Goal: Information Seeking & Learning: Learn about a topic

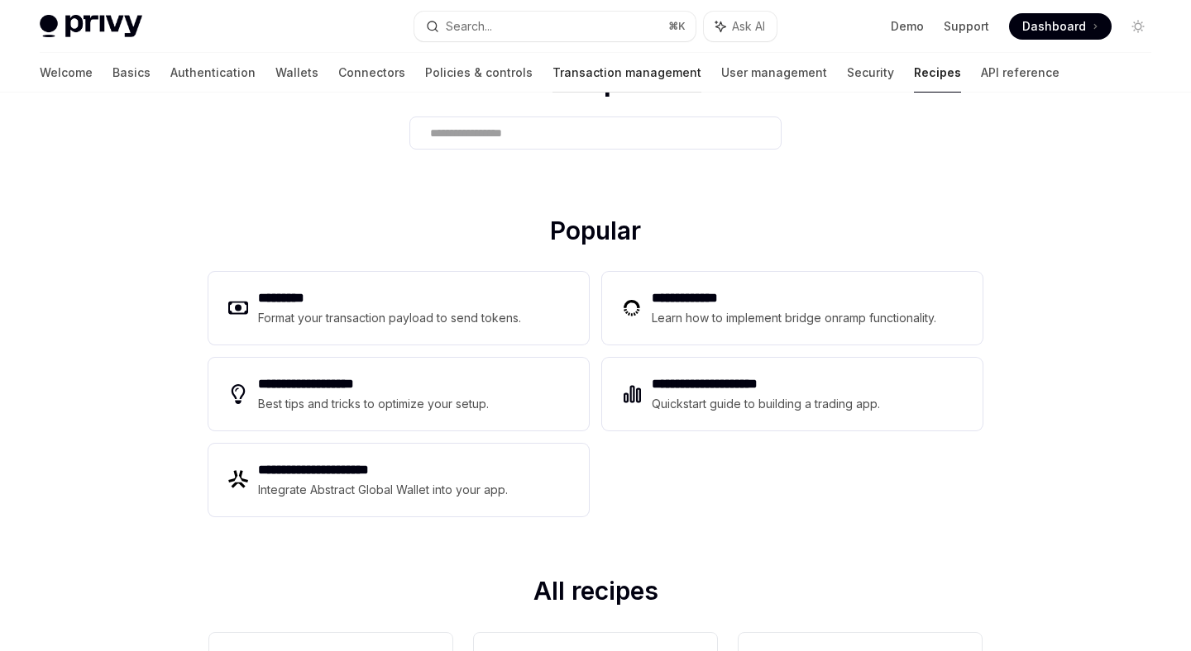
scroll to position [136, 0]
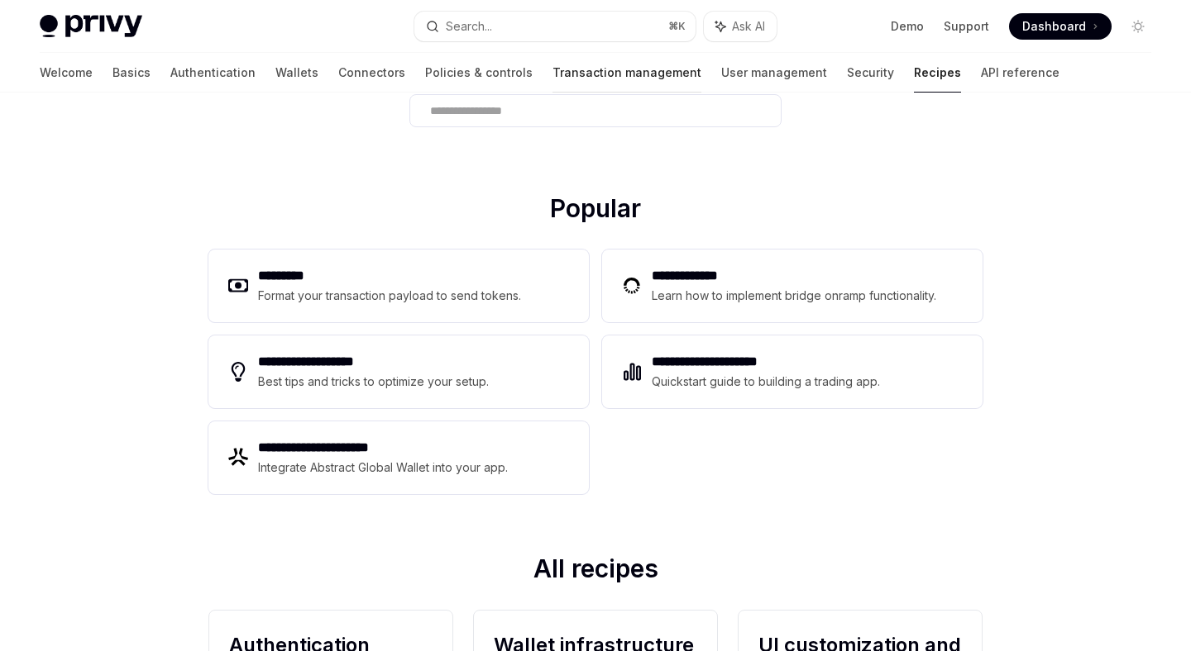
click at [565, 62] on link "Transaction management" at bounding box center [626, 73] width 149 height 40
type textarea "*"
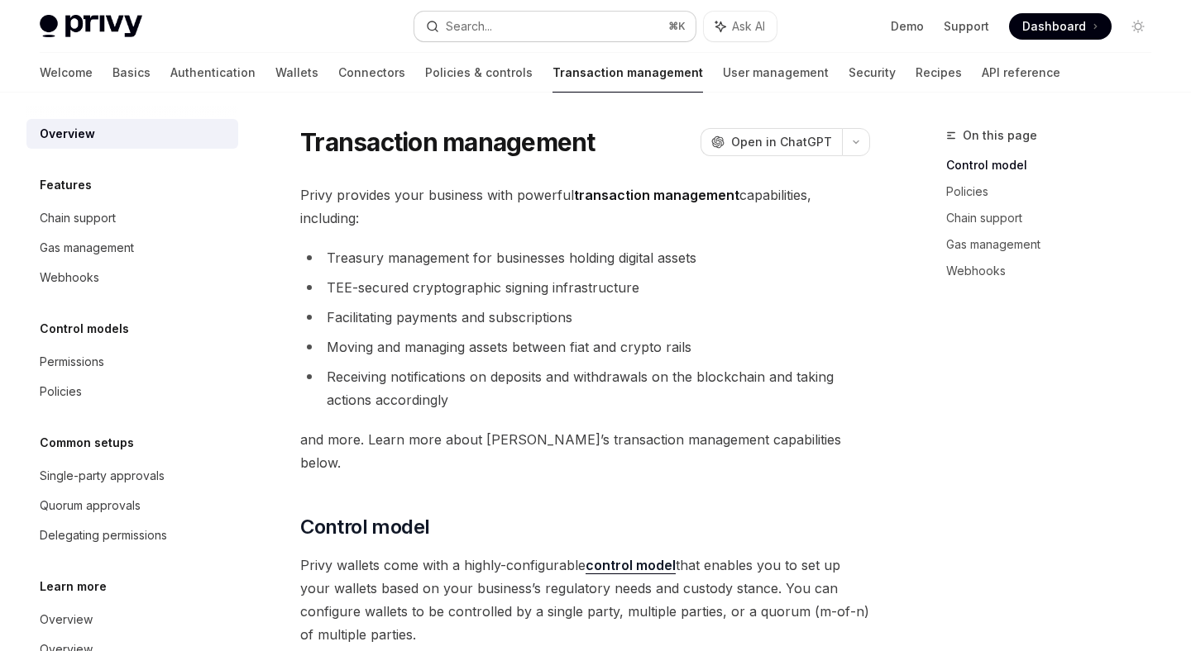
click at [482, 21] on div "Search..." at bounding box center [469, 27] width 46 height 20
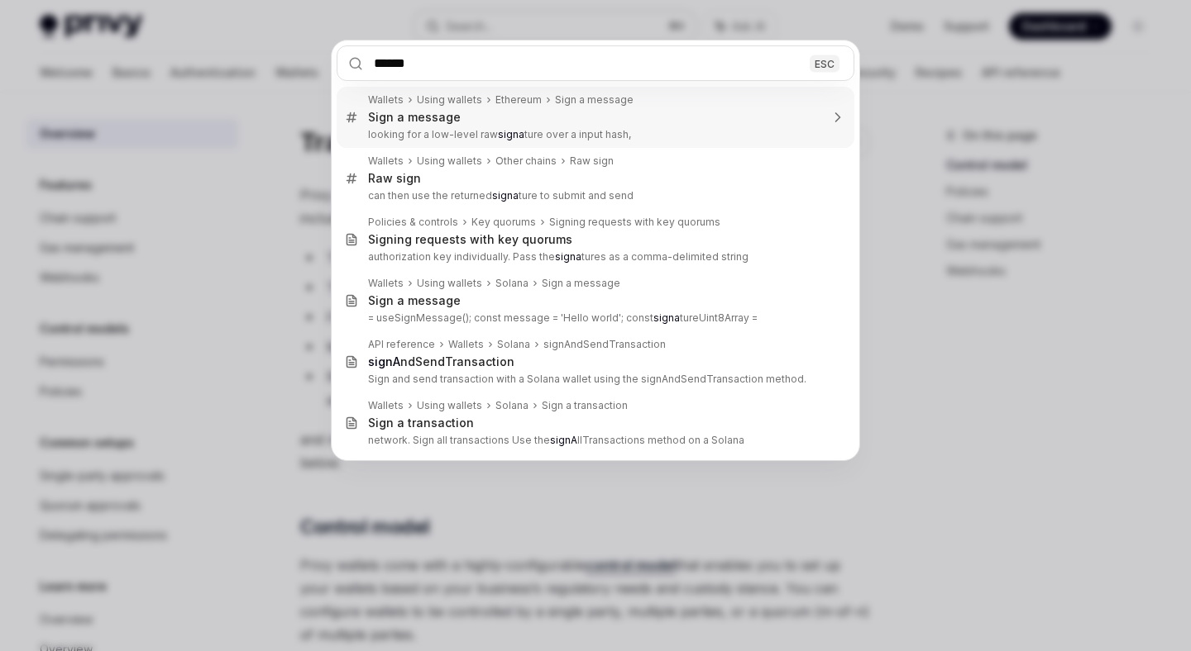
type input "*******"
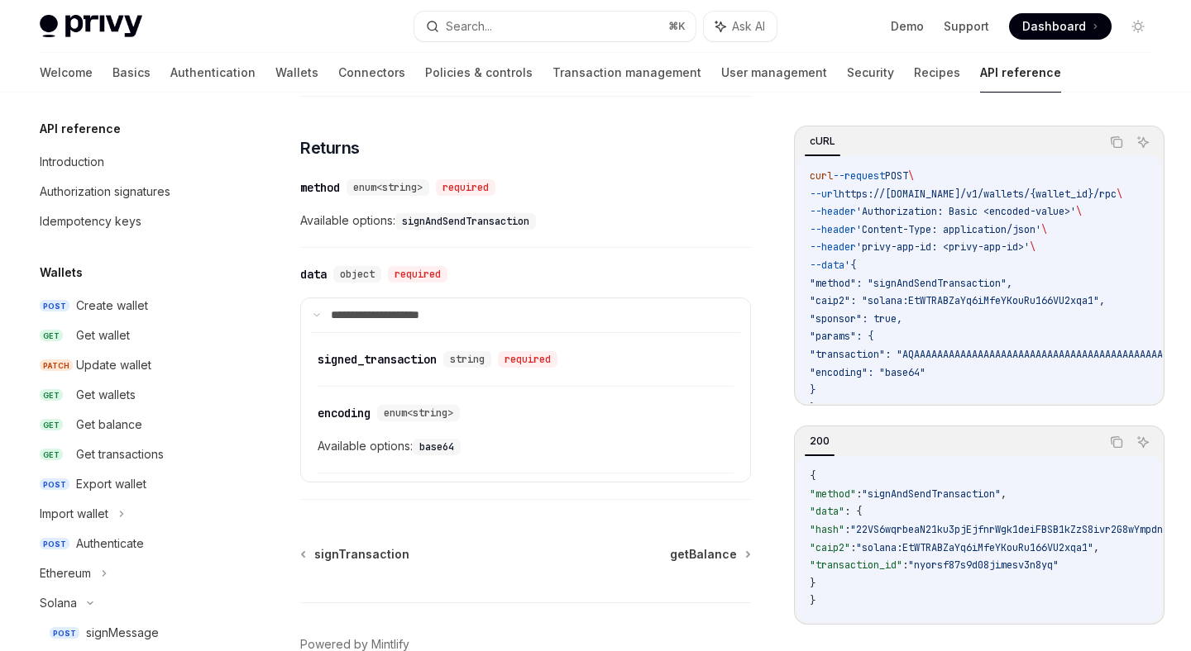
type textarea "*"
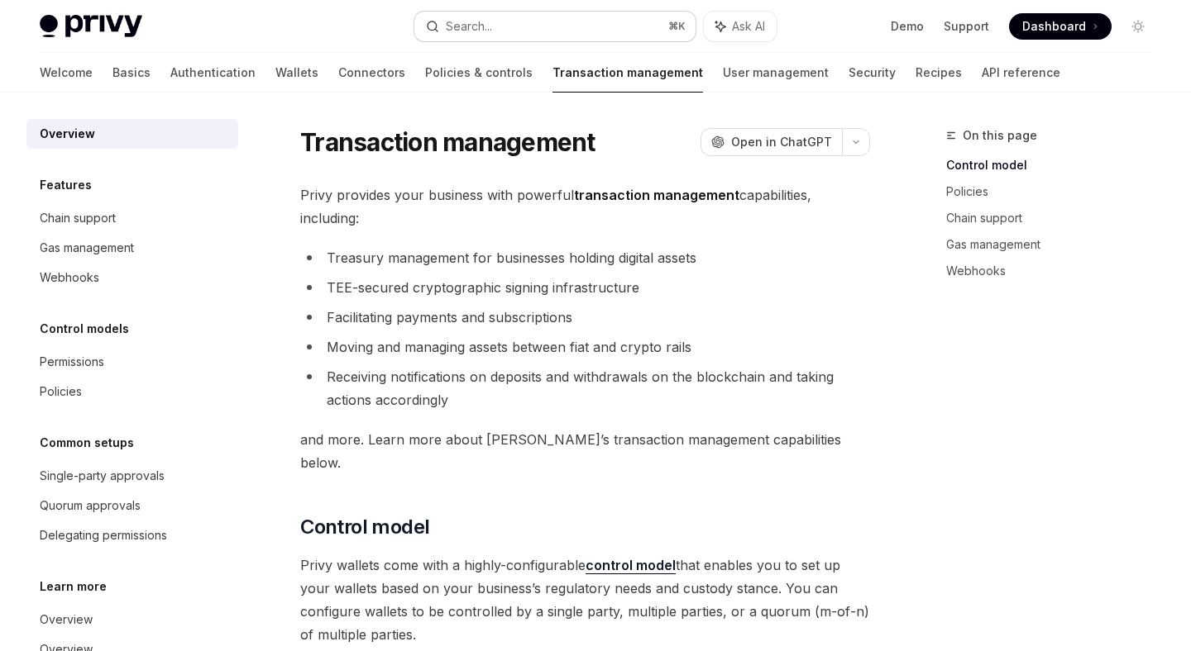
click at [542, 26] on button "Search... ⌘ K" at bounding box center [554, 27] width 280 height 30
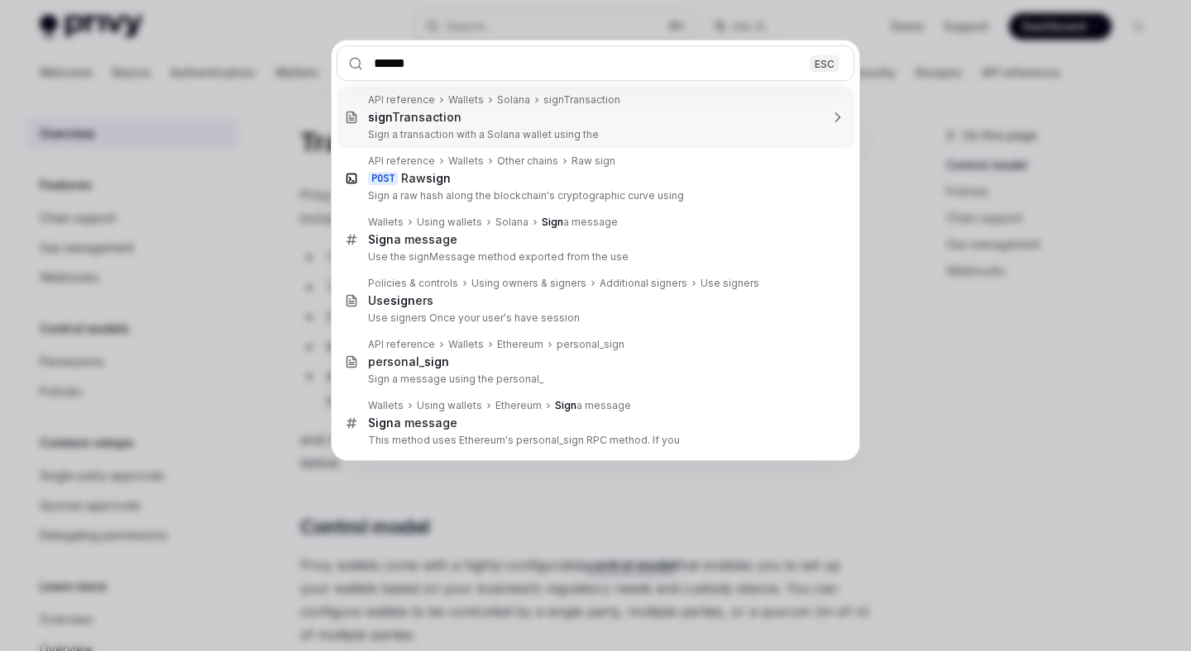
type input "*******"
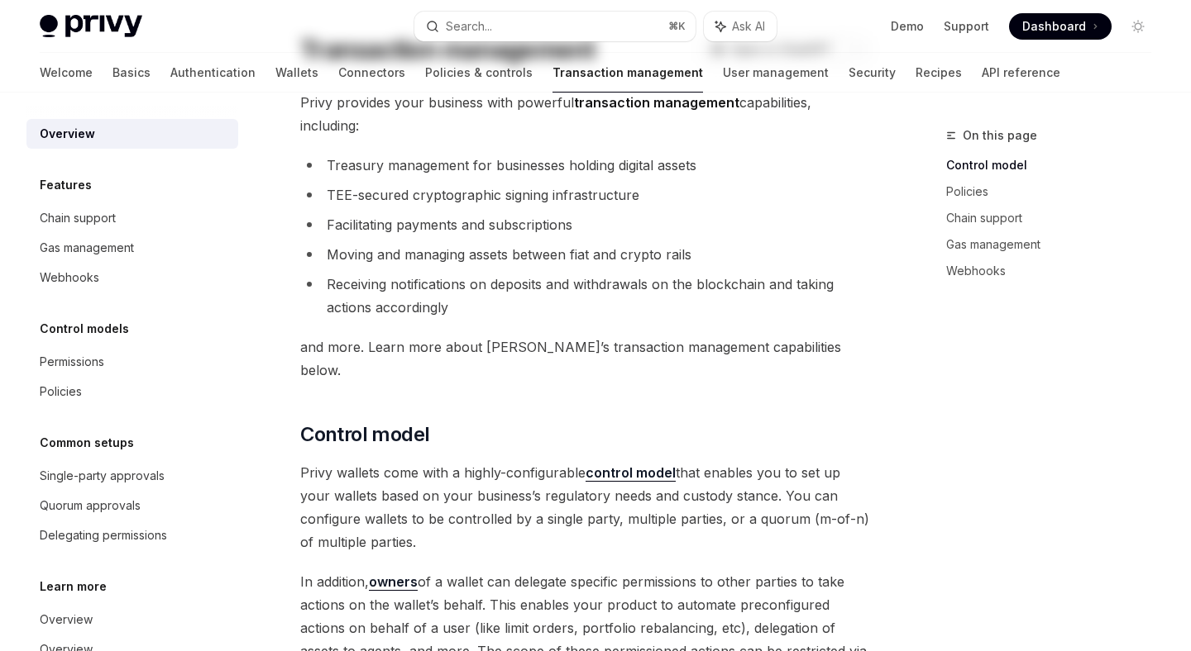
scroll to position [321, 0]
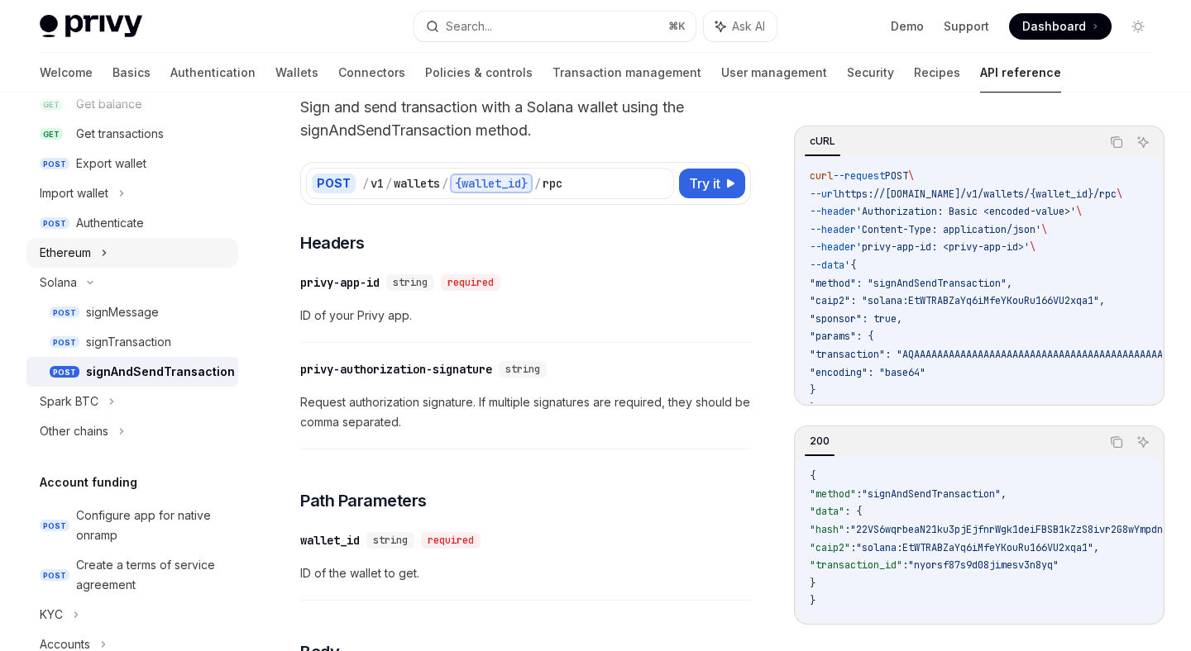
click at [106, 252] on icon at bounding box center [104, 253] width 2 height 5
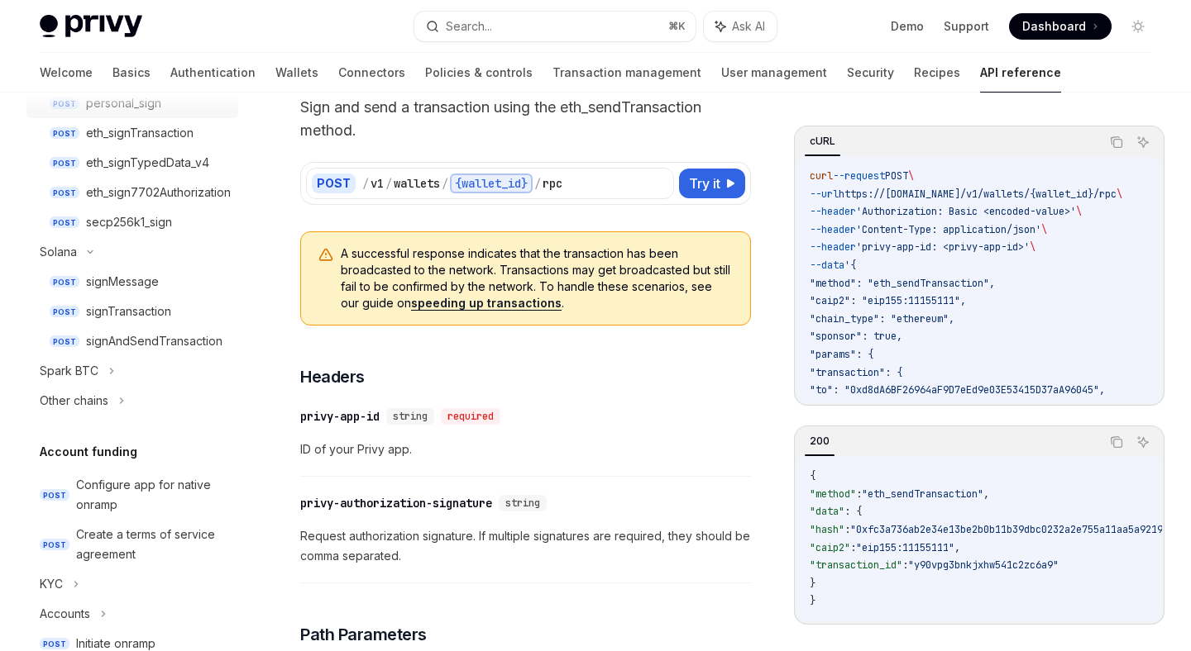
scroll to position [547, 0]
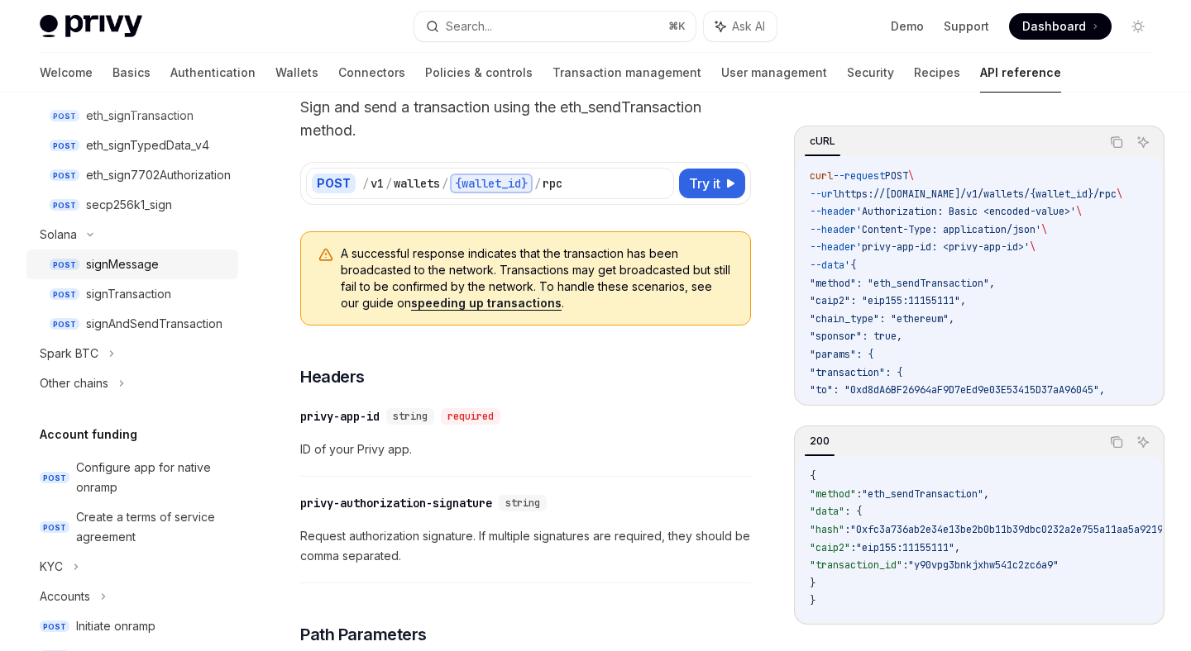
click at [141, 265] on div "signMessage" at bounding box center [122, 265] width 73 height 20
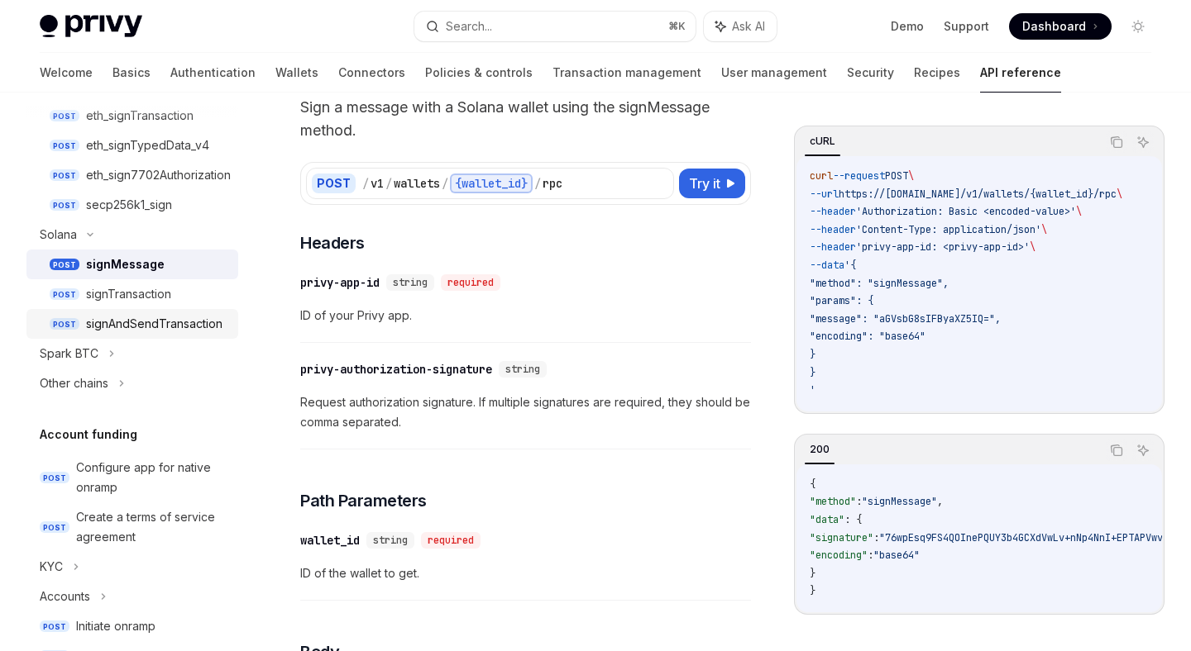
click at [155, 327] on div "signAndSendTransaction" at bounding box center [154, 324] width 136 height 20
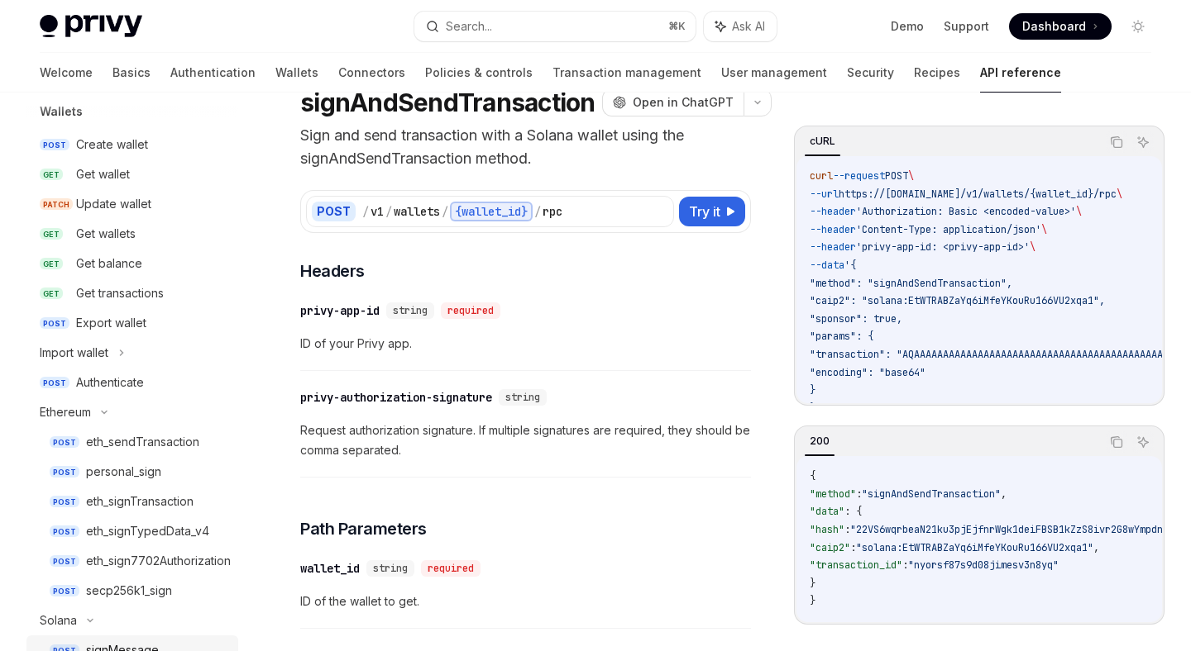
scroll to position [101, 0]
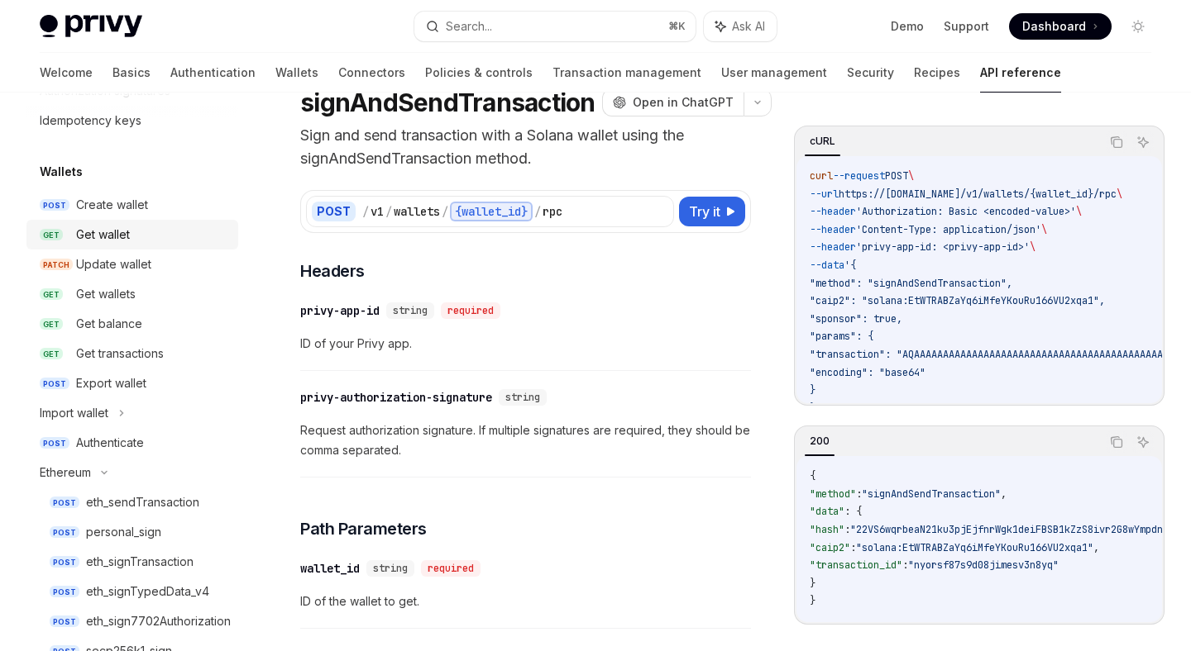
click at [125, 240] on div "Get wallet" at bounding box center [103, 235] width 54 height 20
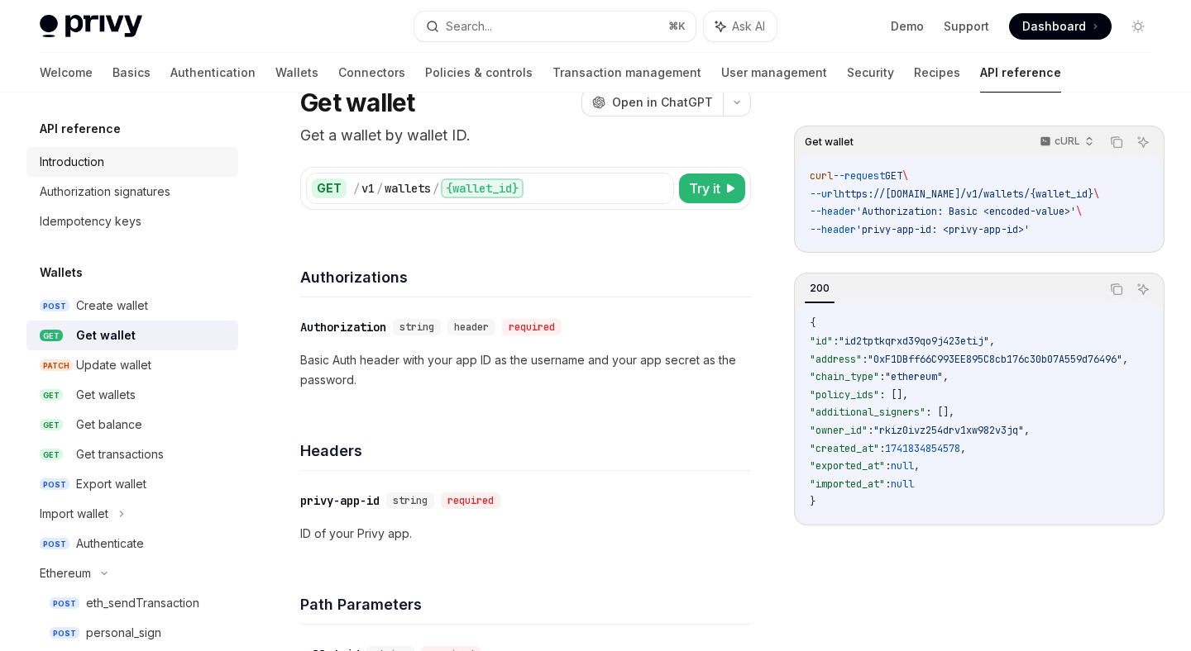
click at [85, 161] on div "Introduction" at bounding box center [72, 162] width 64 height 20
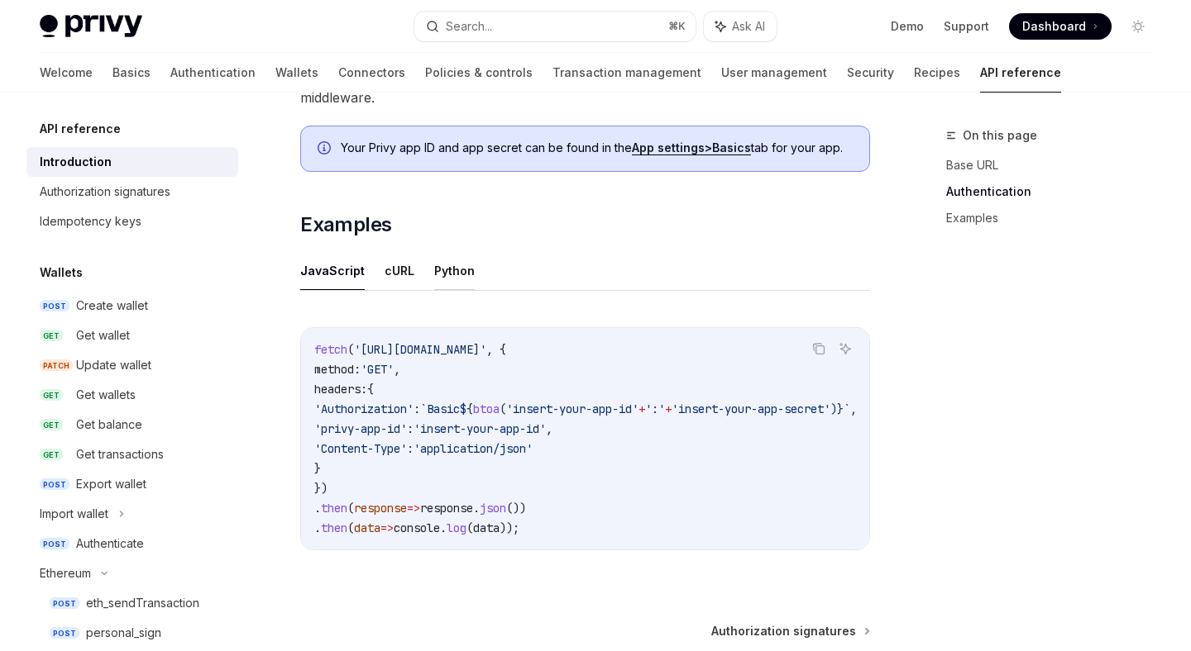
click at [438, 265] on button "Python" at bounding box center [454, 270] width 41 height 39
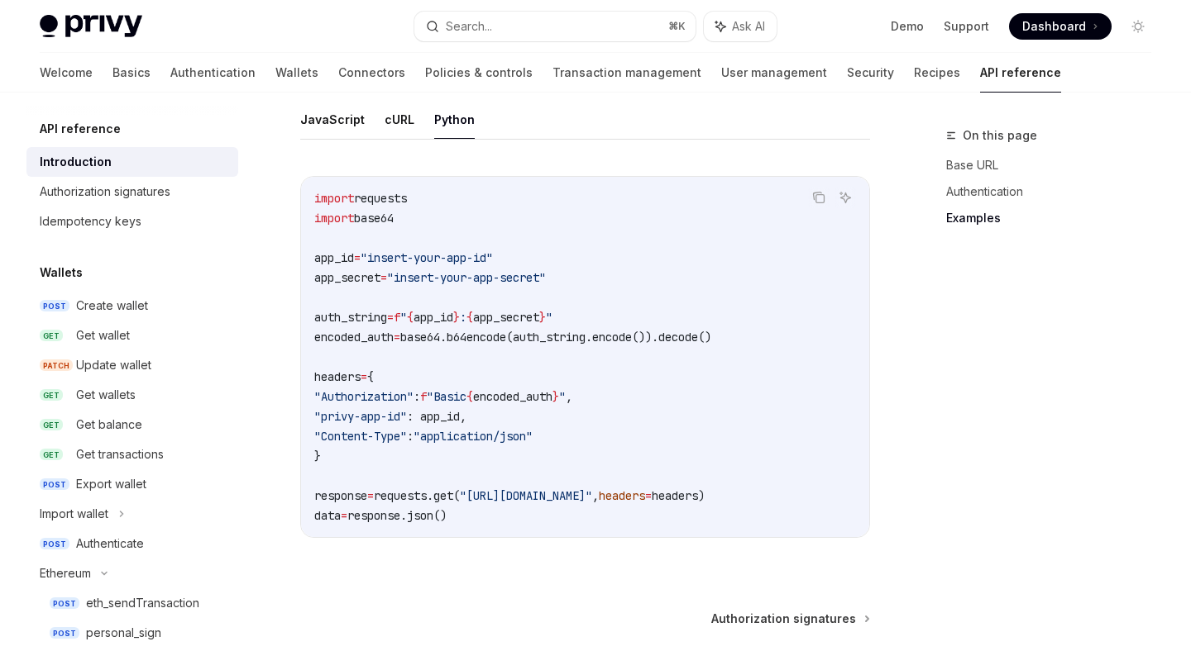
scroll to position [1103, 0]
click at [374, 327] on code "import requests import base64 app_id = "insert-your-app-id" app_secret = "inser…" at bounding box center [585, 356] width 542 height 337
click at [374, 329] on span "encoded_auth" at bounding box center [353, 336] width 79 height 15
click at [353, 250] on span "app_id" at bounding box center [334, 257] width 40 height 15
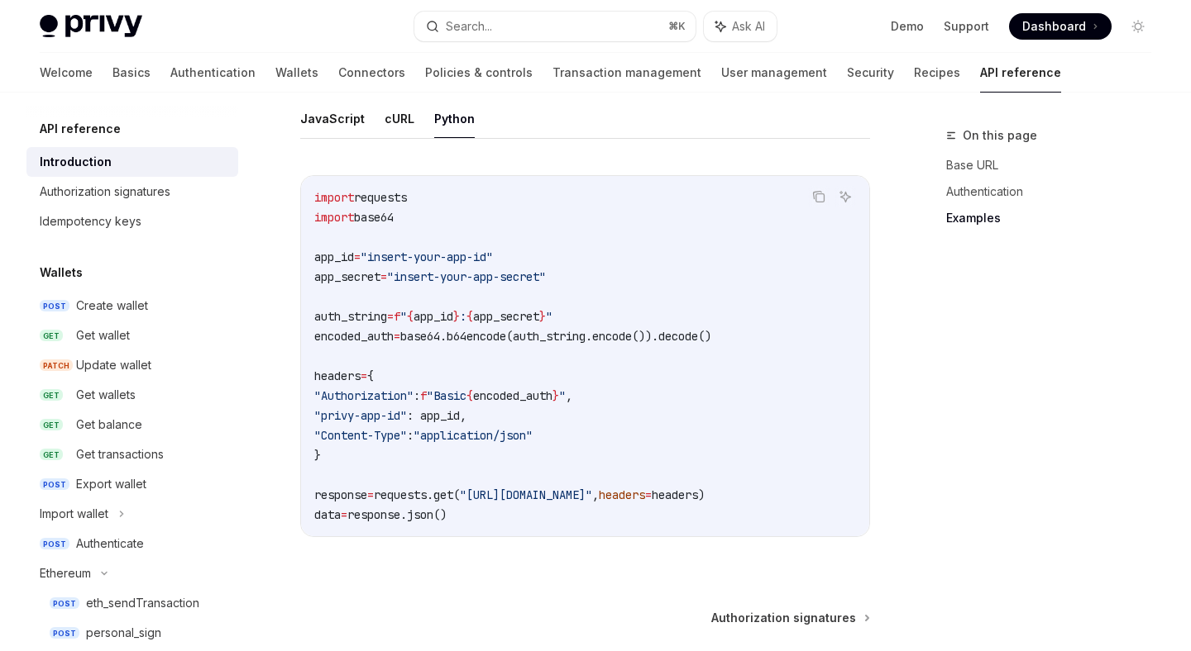
click at [353, 250] on span "app_id" at bounding box center [334, 257] width 40 height 15
click at [360, 270] on span "app_secret" at bounding box center [347, 277] width 66 height 15
click at [317, 250] on span "app_id" at bounding box center [334, 257] width 40 height 15
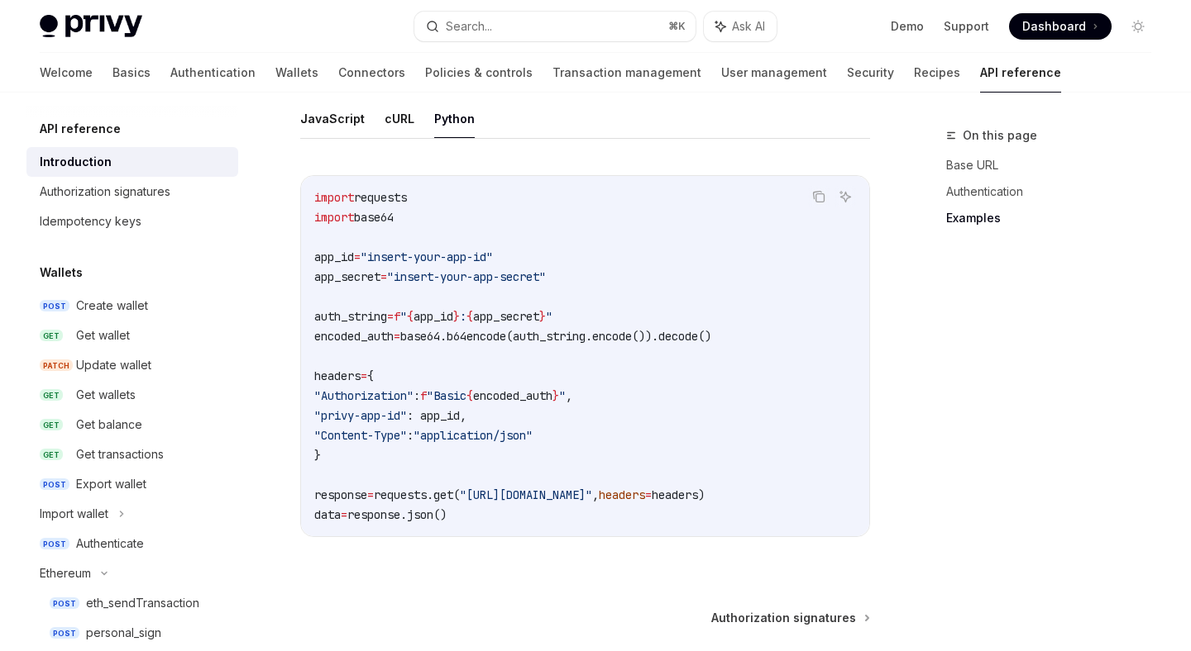
click at [356, 309] on span "auth_string" at bounding box center [350, 316] width 73 height 15
click at [466, 408] on span ": app_id," at bounding box center [437, 415] width 60 height 15
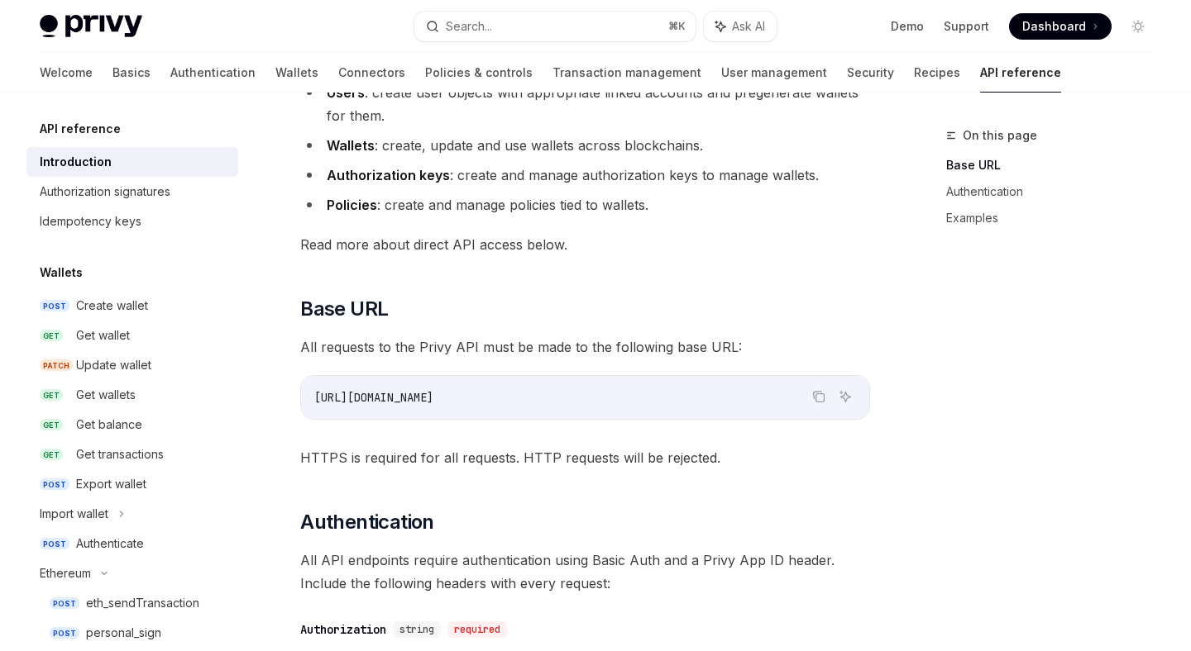
scroll to position [0, 0]
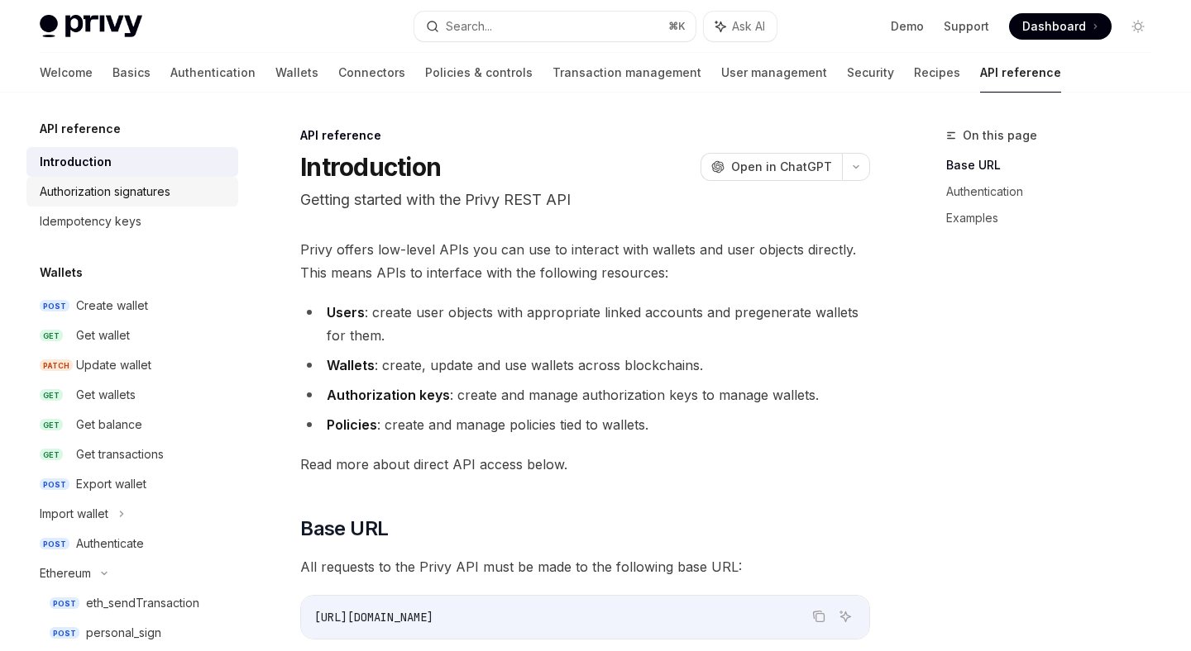
click at [122, 199] on div "Authorization signatures" at bounding box center [105, 192] width 131 height 20
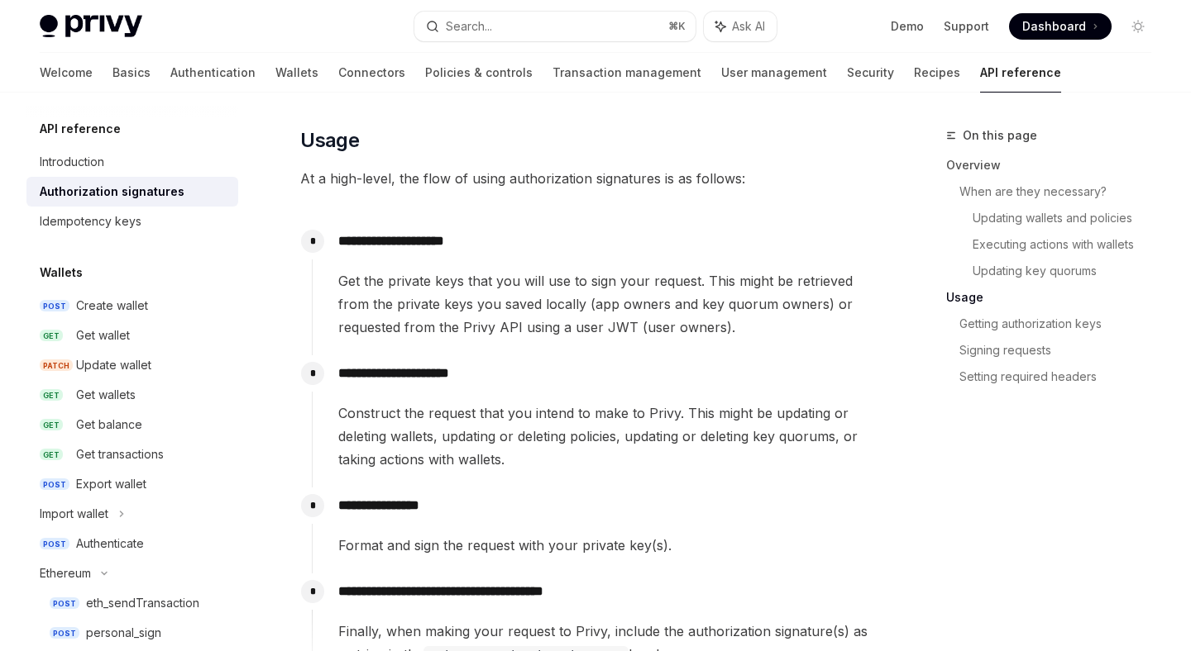
scroll to position [1474, 0]
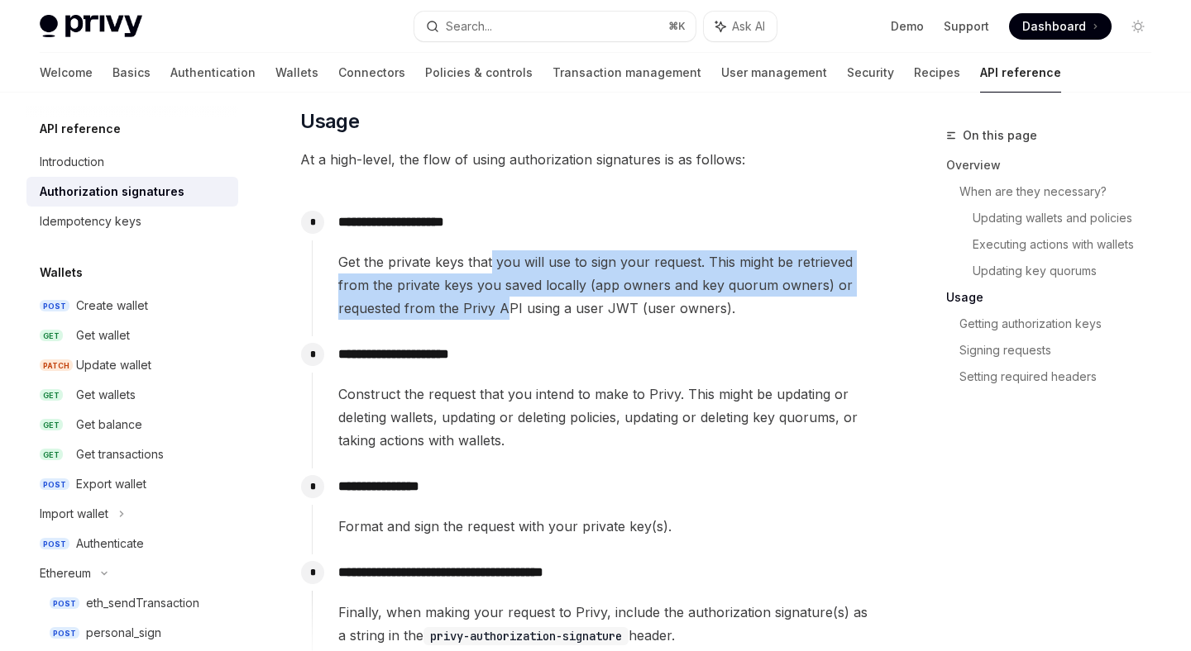
drag, startPoint x: 489, startPoint y: 259, endPoint x: 503, endPoint y: 311, distance: 53.9
click at [503, 310] on span "Get the private keys that you will use to sign your request. This might be retr…" at bounding box center [603, 285] width 531 height 69
click at [503, 311] on span "Get the private keys that you will use to sign your request. This might be retr…" at bounding box center [603, 285] width 531 height 69
drag, startPoint x: 512, startPoint y: 310, endPoint x: 510, endPoint y: 252, distance: 57.9
click at [511, 253] on span "Get the private keys that you will use to sign your request. This might be retr…" at bounding box center [603, 285] width 531 height 69
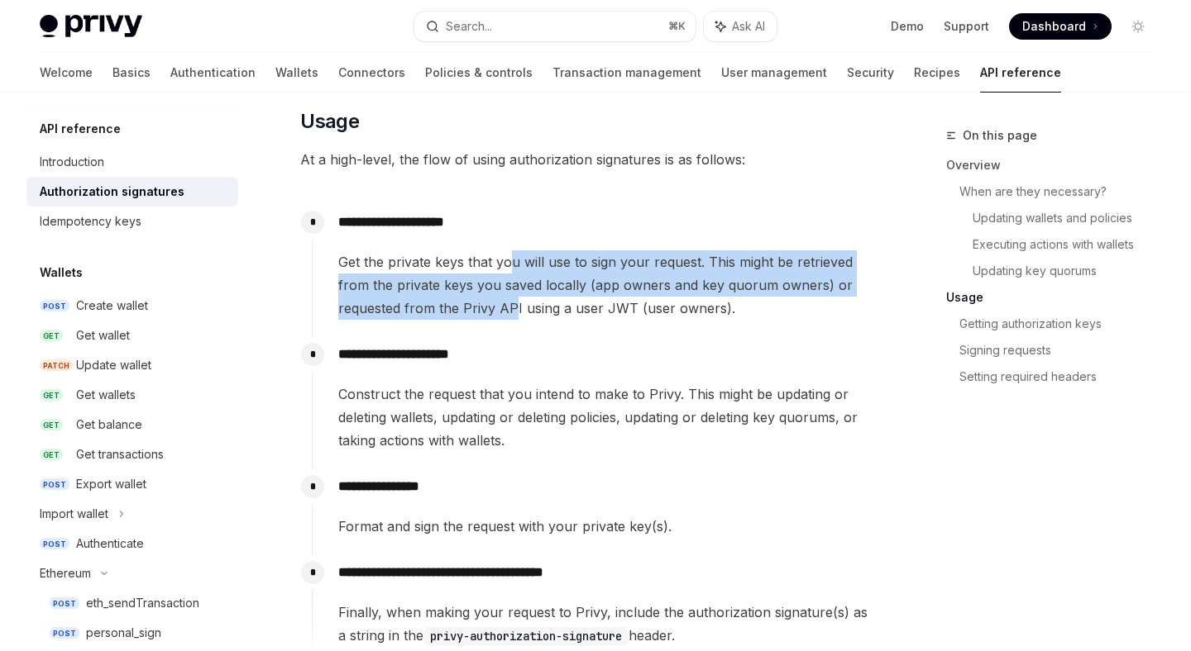
click at [510, 252] on span "Get the private keys that you will use to sign your request. This might be retr…" at bounding box center [603, 285] width 531 height 69
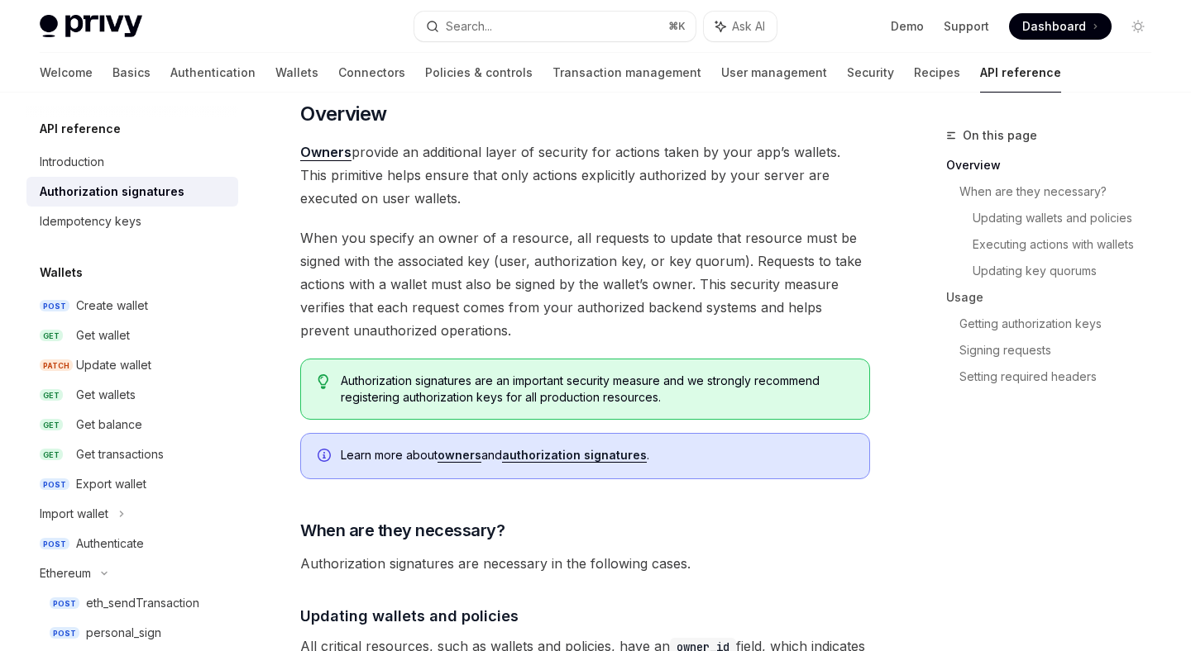
scroll to position [0, 0]
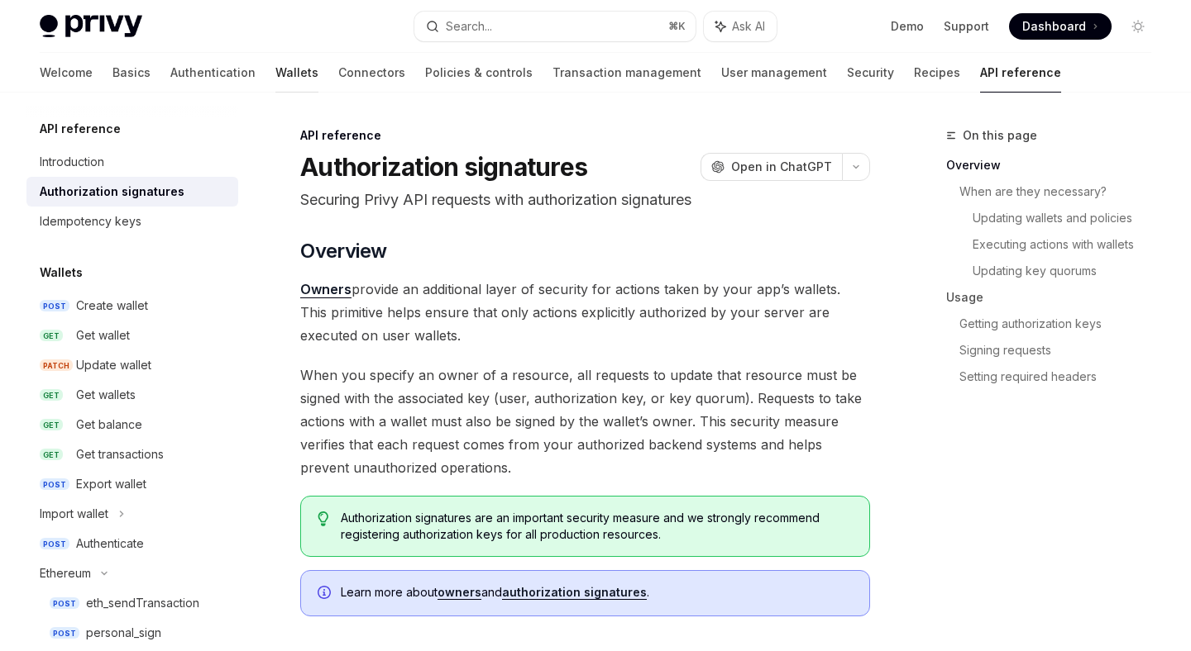
click at [275, 79] on link "Wallets" at bounding box center [296, 73] width 43 height 40
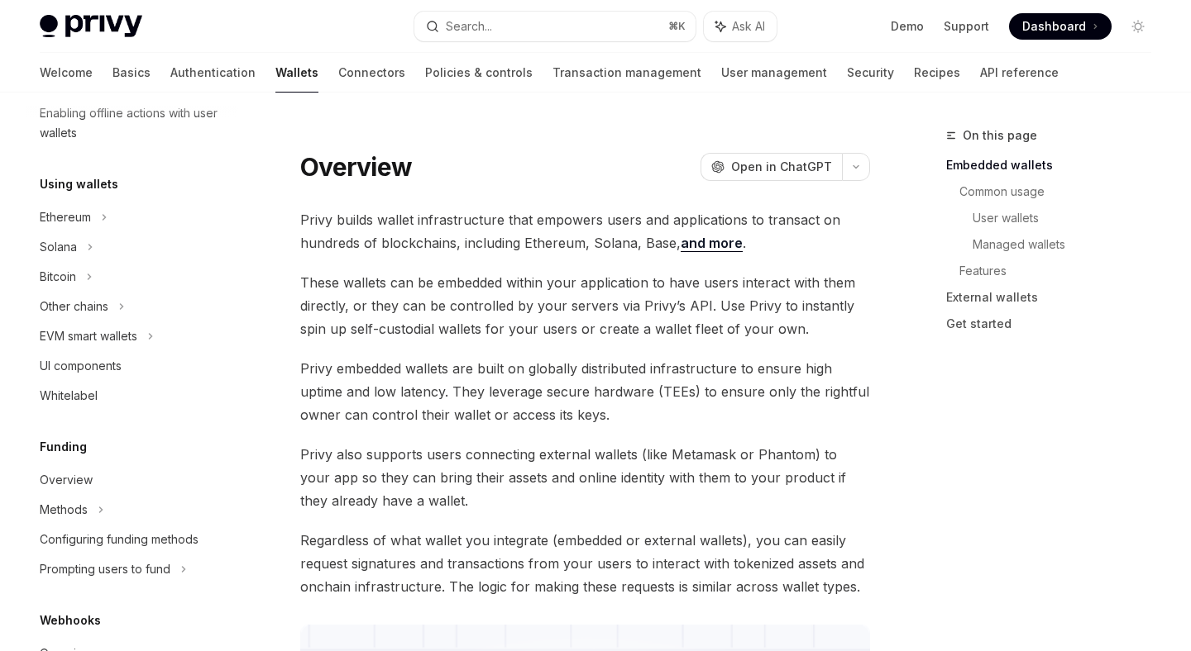
scroll to position [348, 0]
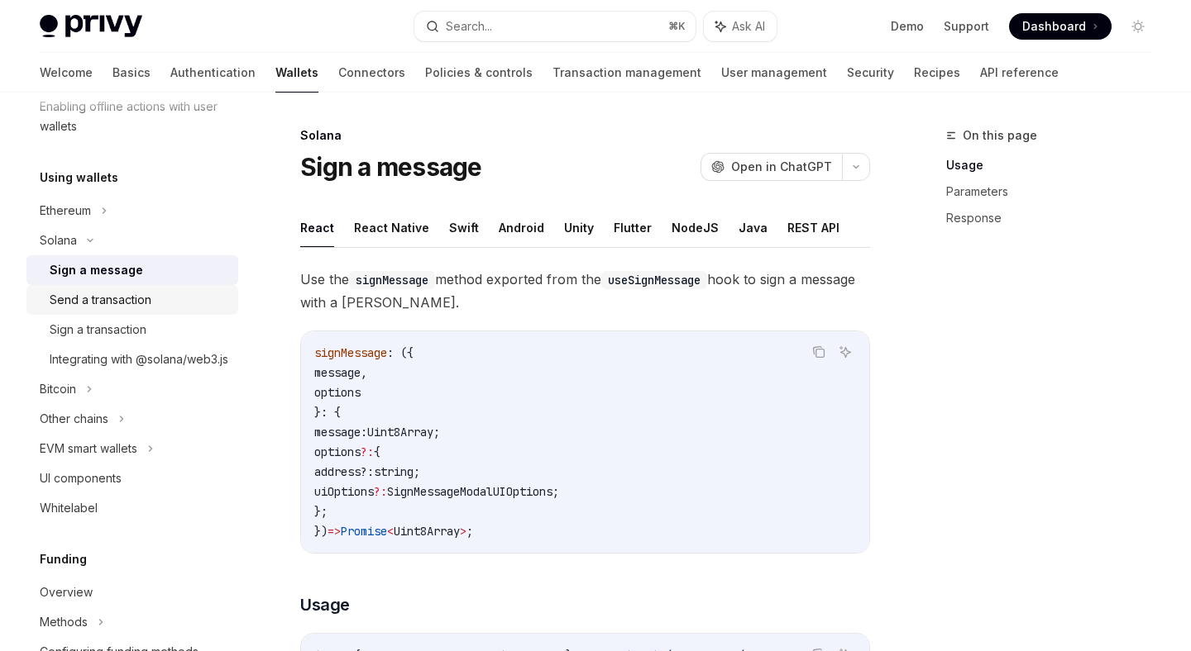
click at [112, 294] on div "Send a transaction" at bounding box center [101, 300] width 102 height 20
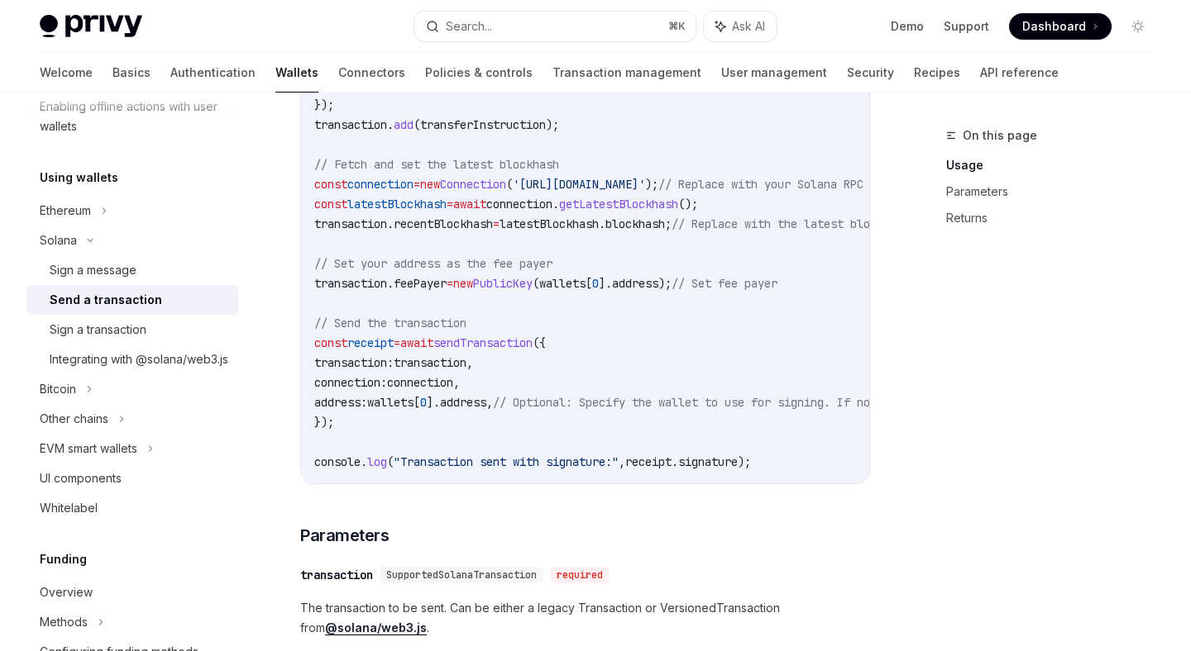
scroll to position [928, 0]
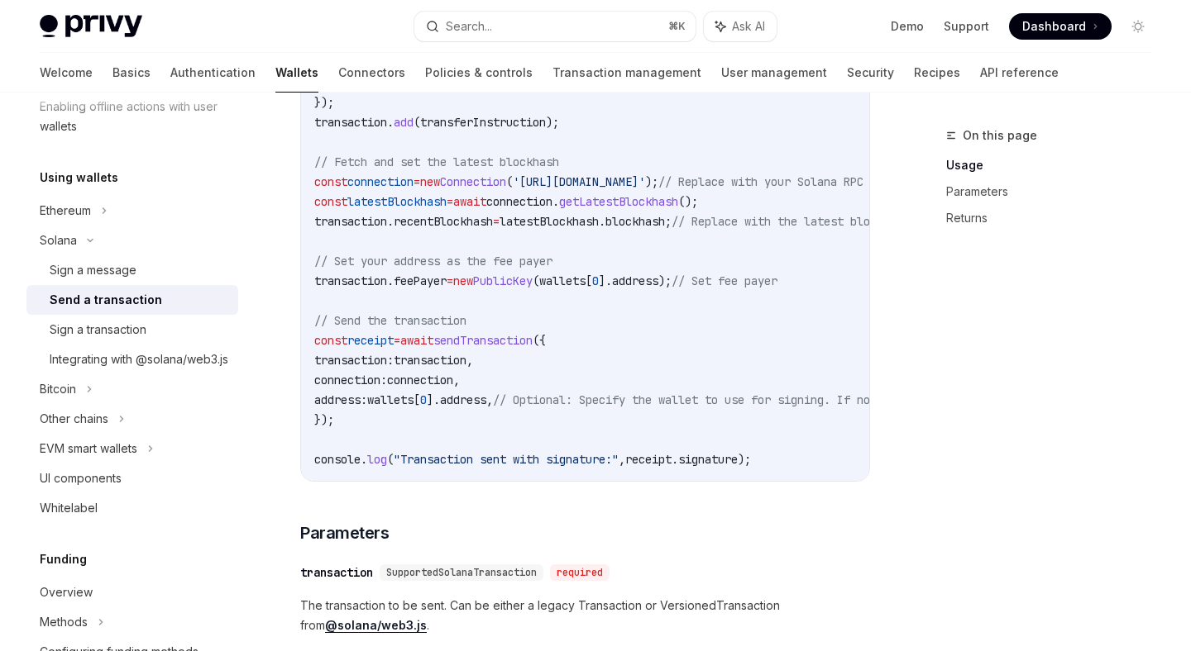
click at [516, 349] on code "import { useSendTransaction , useSolanaWallets } from '@privy-io/react-auth/sol…" at bounding box center [750, 102] width 873 height 734
click at [534, 370] on code "import { useSendTransaction , useSolanaWallets } from '@privy-io/react-auth/sol…" at bounding box center [750, 102] width 873 height 734
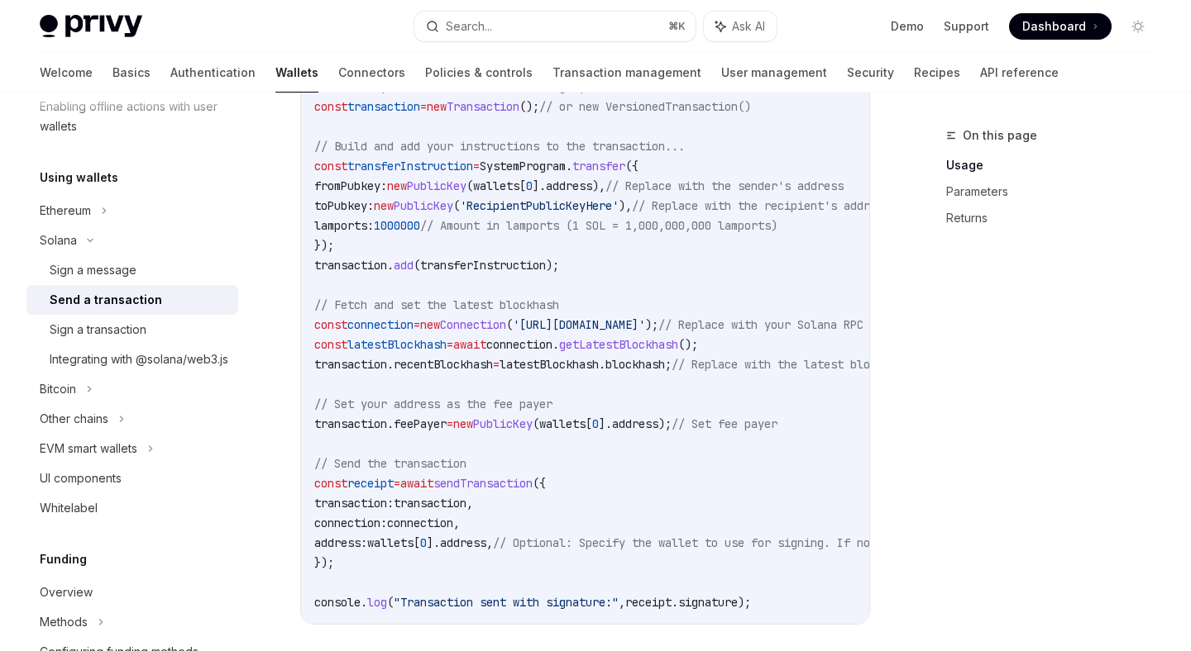
scroll to position [800, 0]
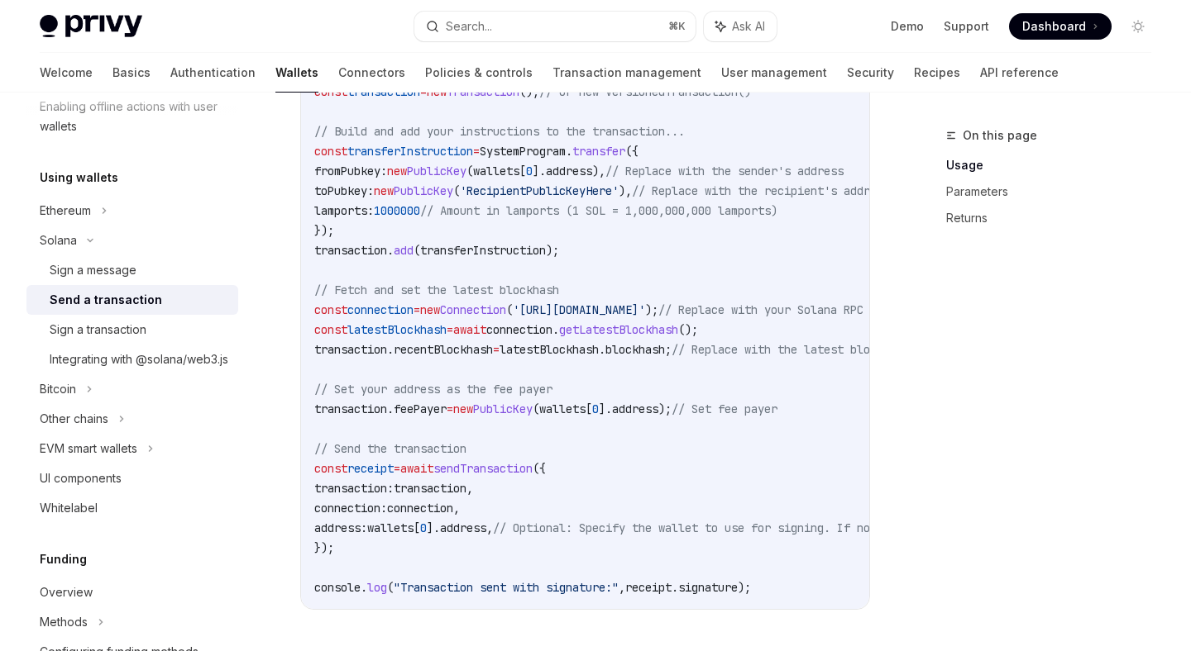
click at [472, 236] on code "import { useSendTransaction , useSolanaWallets } from '@privy-io/react-auth/sol…" at bounding box center [750, 231] width 873 height 734
click at [473, 246] on span "transferInstruction" at bounding box center [483, 250] width 126 height 15
click at [603, 250] on code "import { useSendTransaction , useSolanaWallets } from '@privy-io/react-auth/sol…" at bounding box center [750, 231] width 873 height 734
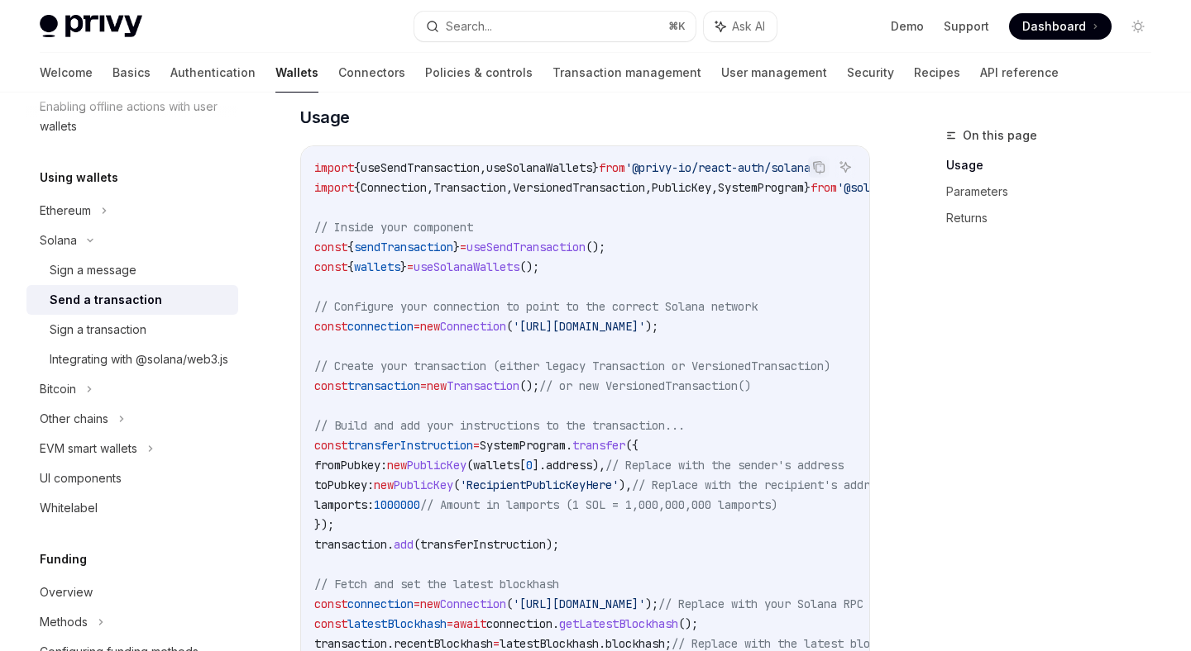
scroll to position [503, 0]
click at [585, 249] on span "useSendTransaction" at bounding box center [525, 249] width 119 height 15
click at [608, 236] on code "import { useSendTransaction , useSolanaWallets } from '@privy-io/react-auth/sol…" at bounding box center [750, 527] width 873 height 734
click at [469, 168] on span "useSendTransaction" at bounding box center [419, 170] width 119 height 15
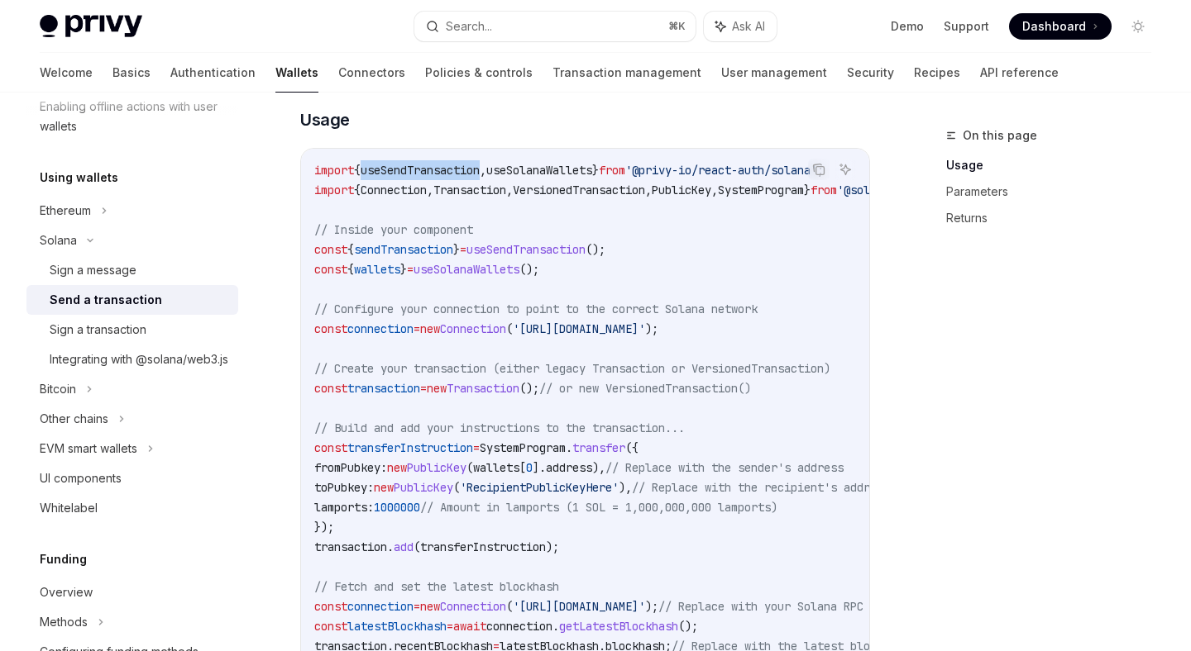
click at [469, 168] on span "useSendTransaction" at bounding box center [419, 170] width 119 height 15
click at [540, 168] on span "useSolanaWallets" at bounding box center [539, 170] width 106 height 15
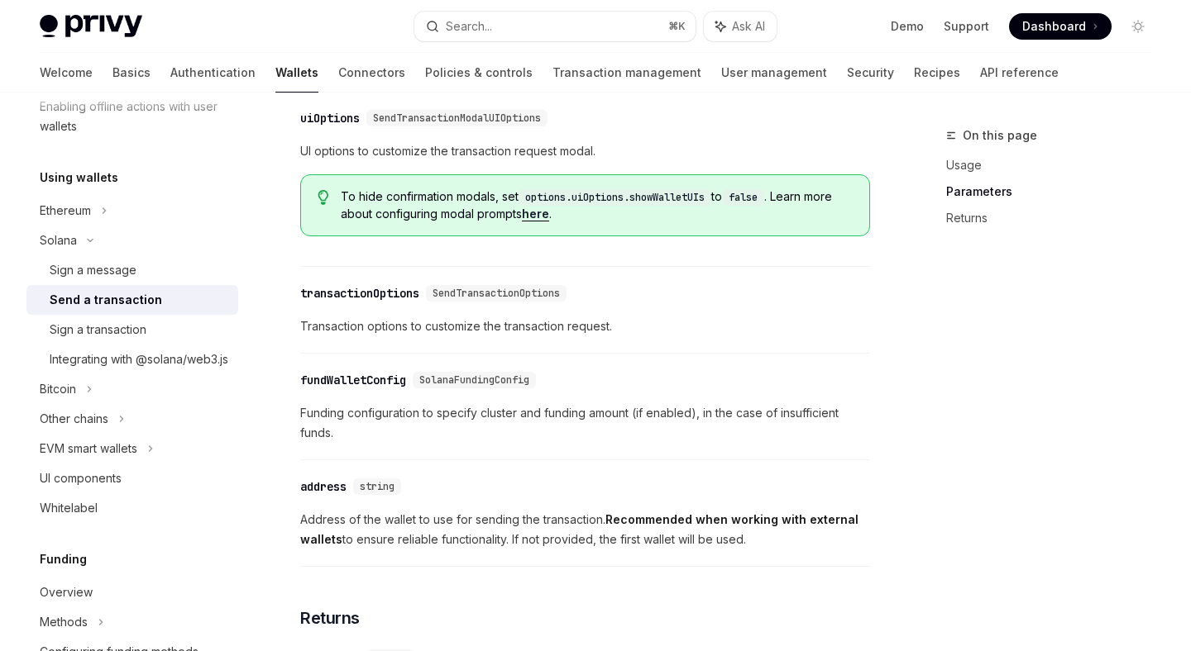
scroll to position [1579, 0]
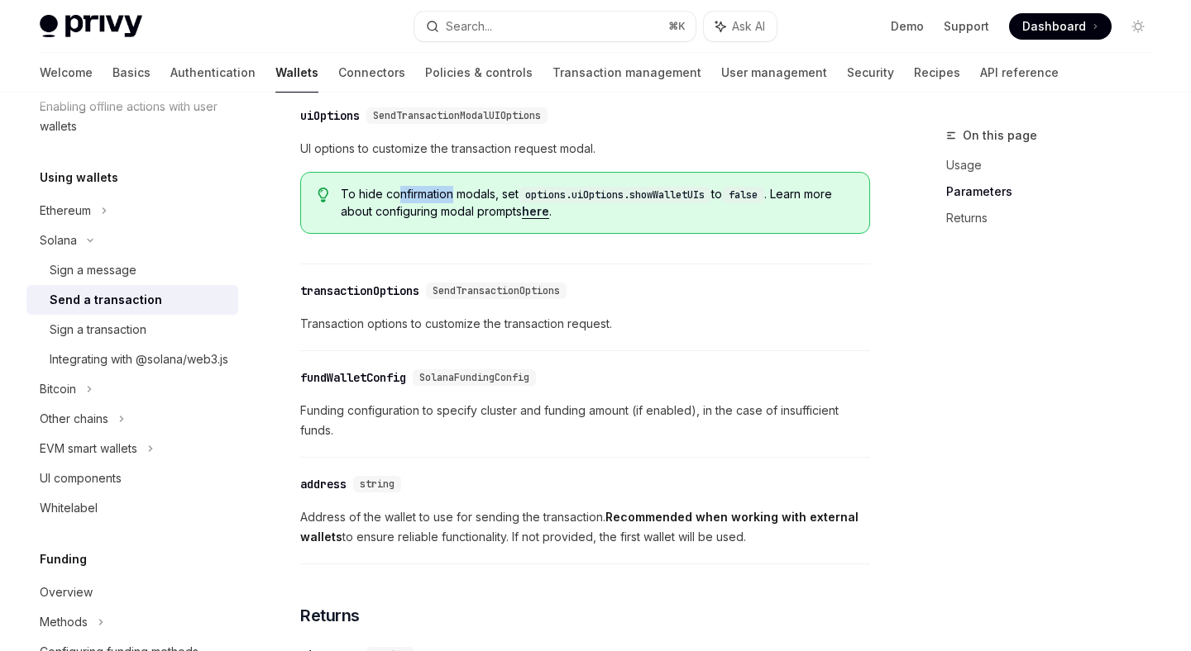
drag, startPoint x: 398, startPoint y: 198, endPoint x: 454, endPoint y: 208, distance: 57.0
click at [454, 208] on span "To hide confirmation modals, set options.uiOptions.showWalletUIs to false . Lea…" at bounding box center [597, 203] width 512 height 34
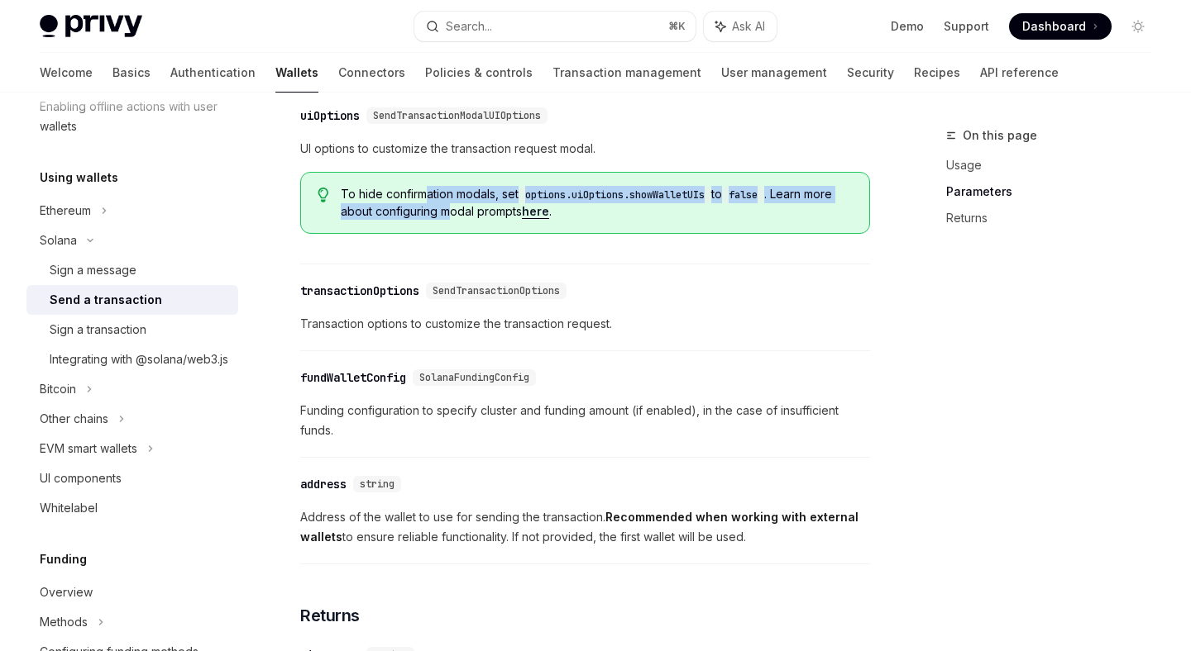
drag, startPoint x: 451, startPoint y: 222, endPoint x: 424, endPoint y: 198, distance: 36.9
click at [424, 198] on span "To hide confirmation modals, set options.uiOptions.showWalletUIs to false . Lea…" at bounding box center [597, 203] width 512 height 34
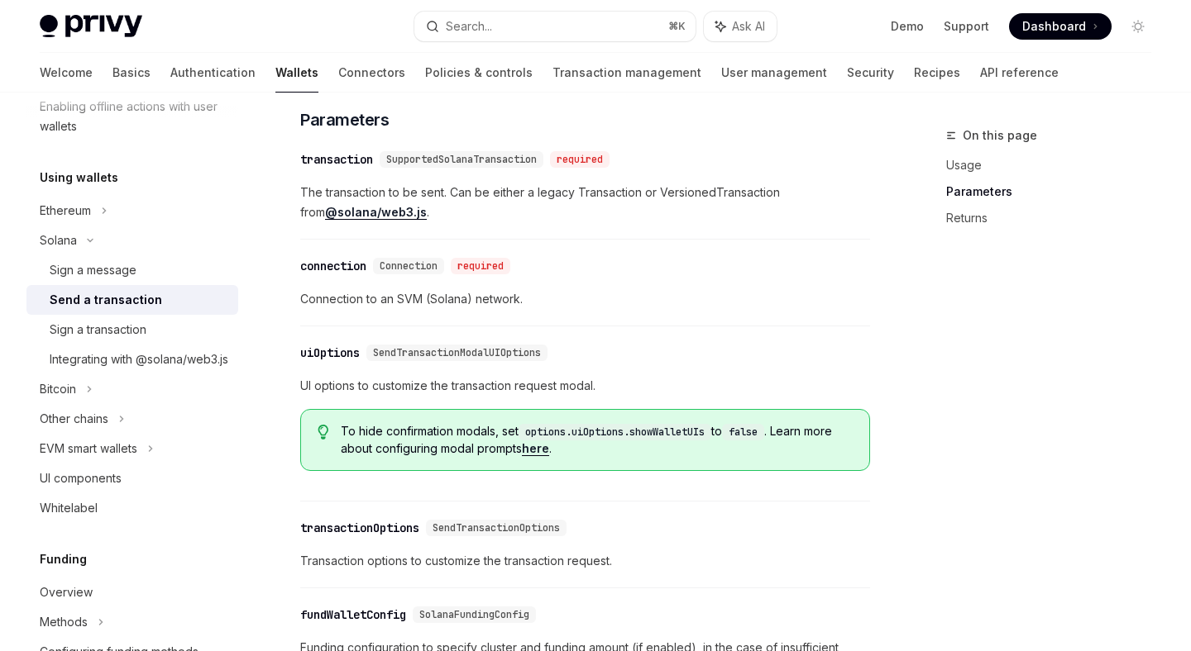
scroll to position [1340, 0]
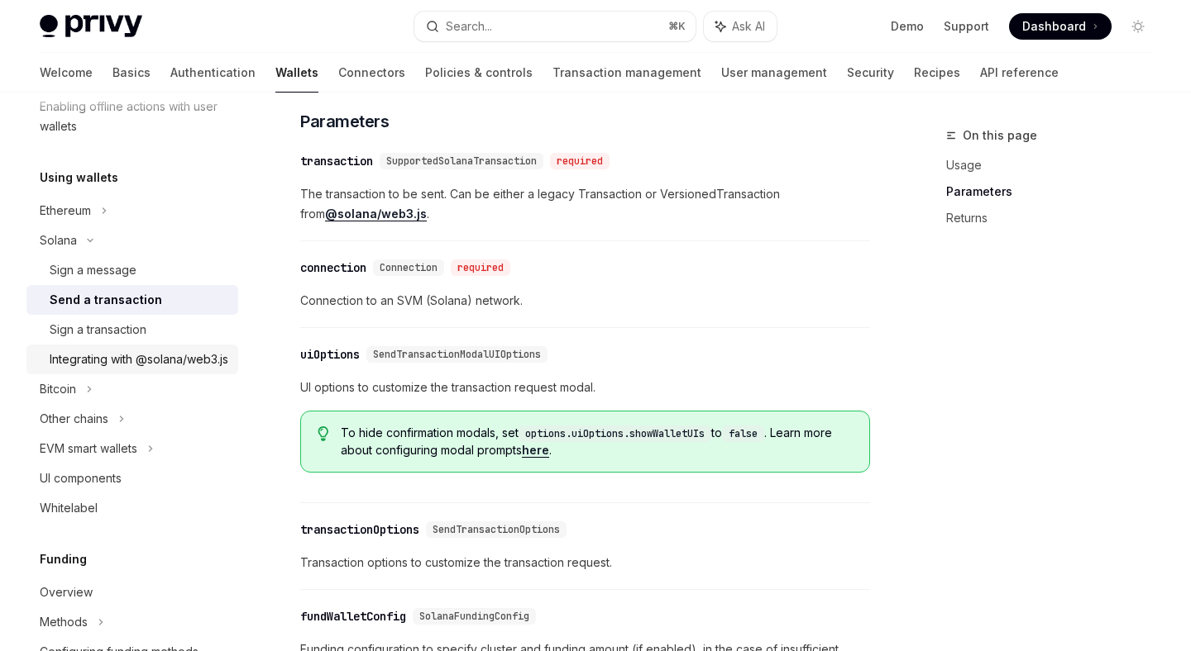
click at [130, 359] on div "Integrating with @solana/web3.js" at bounding box center [139, 360] width 179 height 20
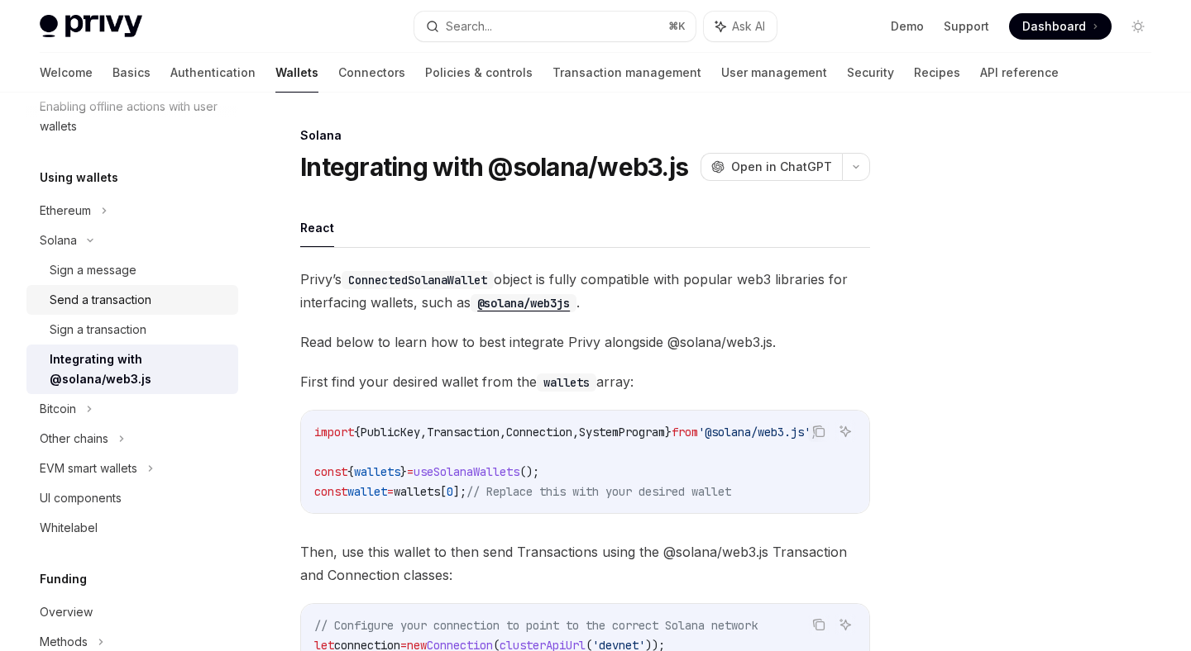
click at [129, 298] on div "Send a transaction" at bounding box center [101, 300] width 102 height 20
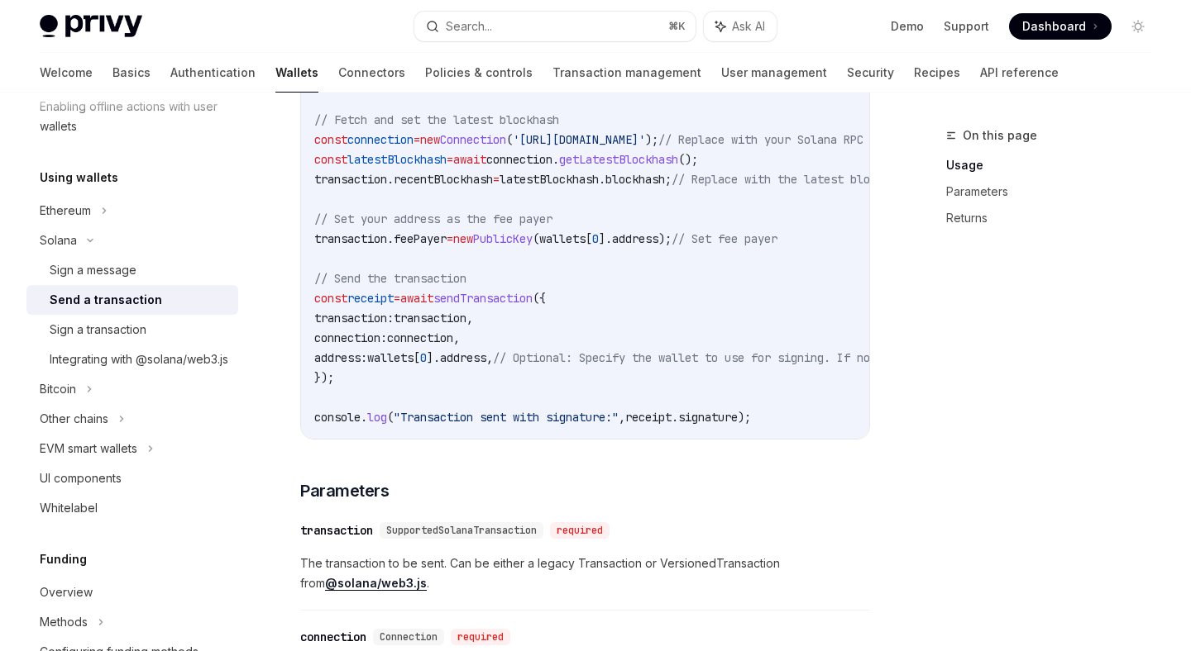
scroll to position [975, 0]
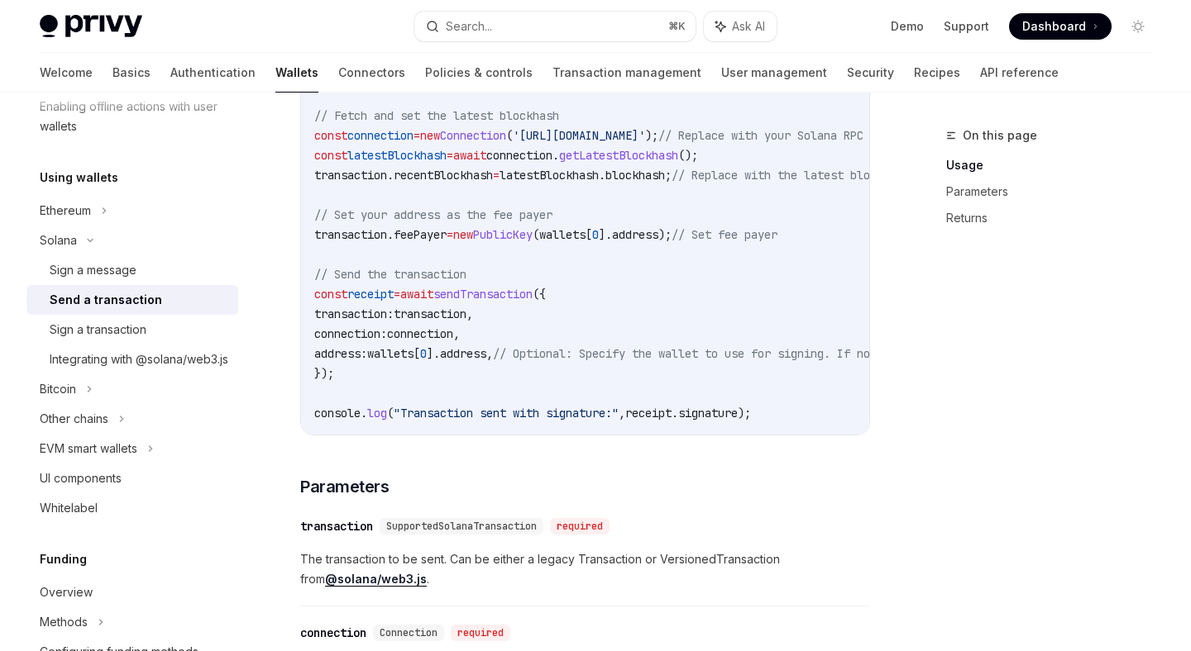
click at [466, 310] on span "transaction" at bounding box center [430, 314] width 73 height 15
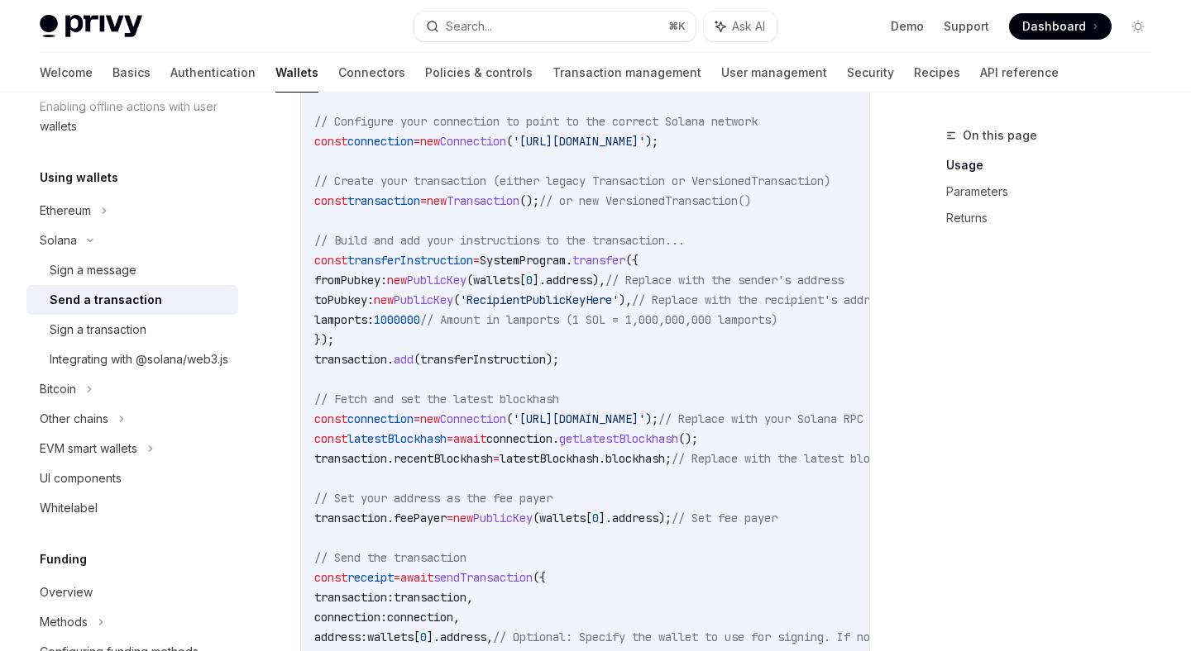
scroll to position [693, 0]
click at [146, 332] on div "Sign a transaction" at bounding box center [98, 330] width 97 height 20
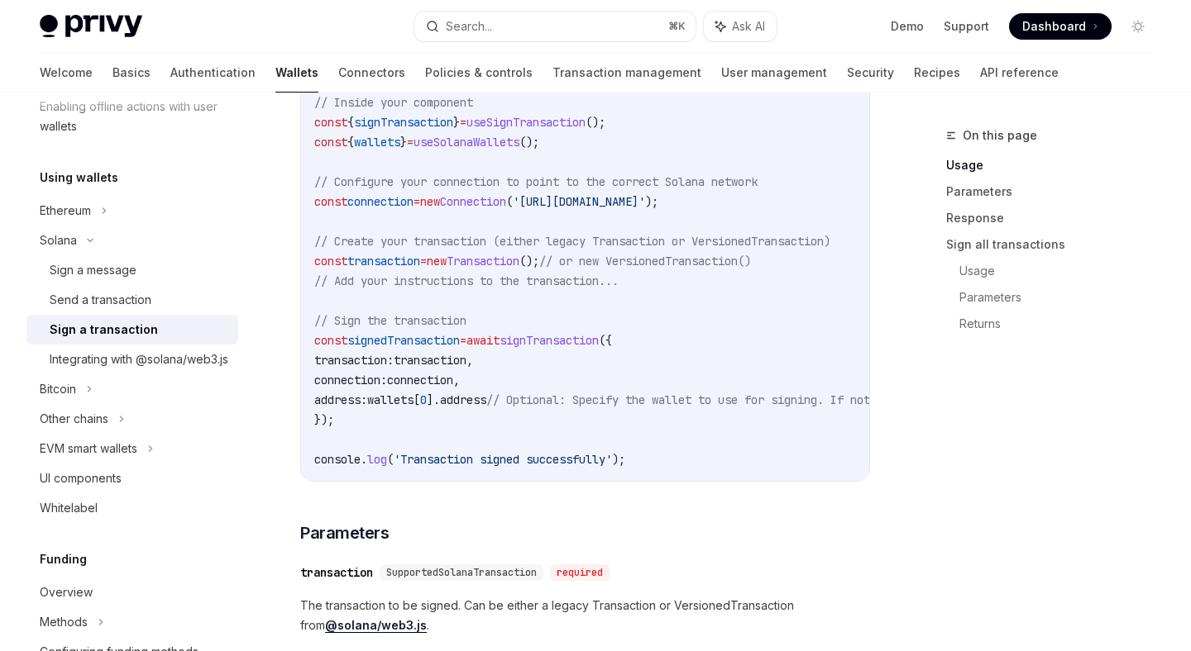
scroll to position [614, 0]
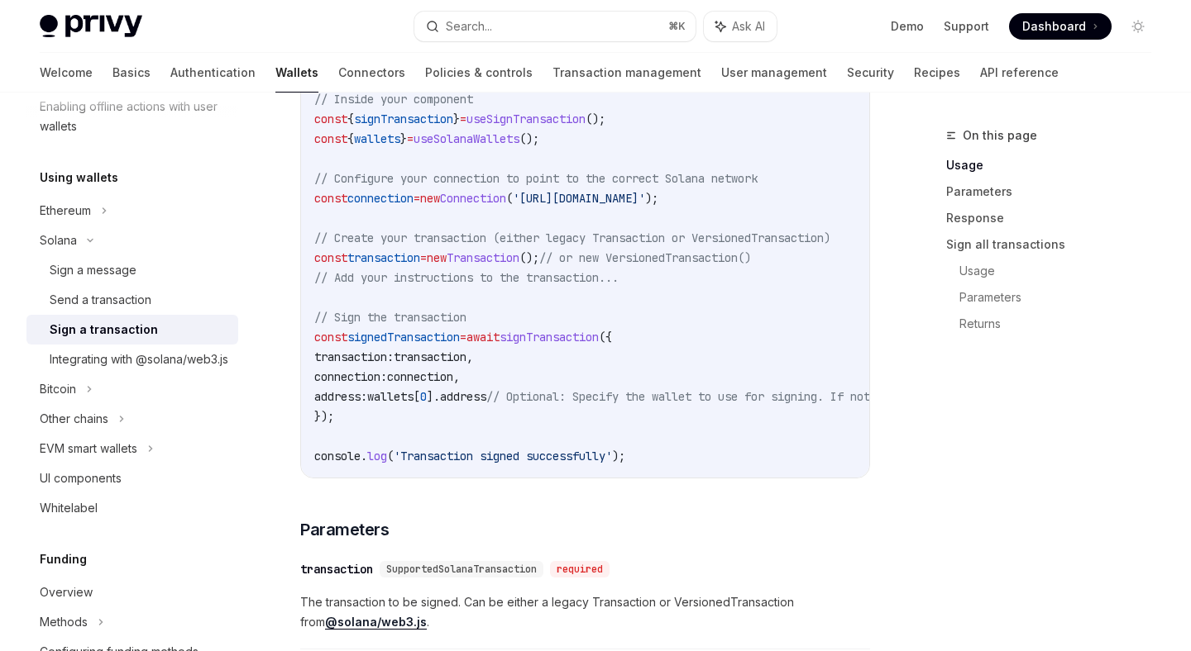
click at [442, 346] on code "import { useSignTransaction , useSolanaWallets } from '@privy-io/react-auth/sol…" at bounding box center [747, 248] width 866 height 437
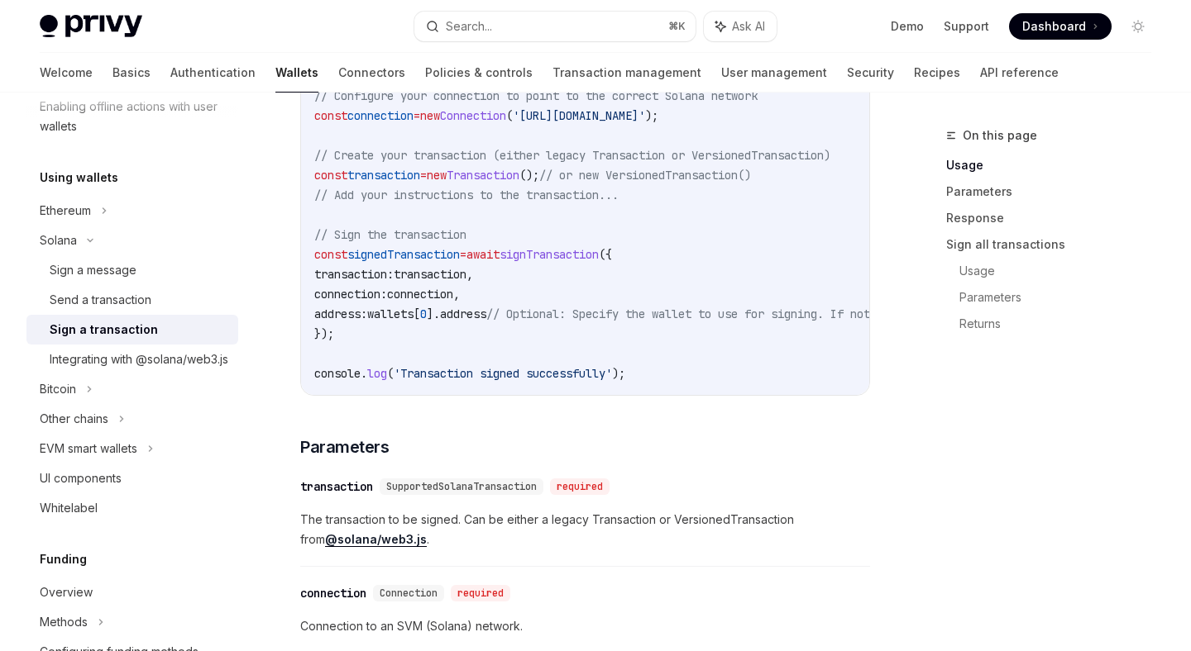
scroll to position [701, 0]
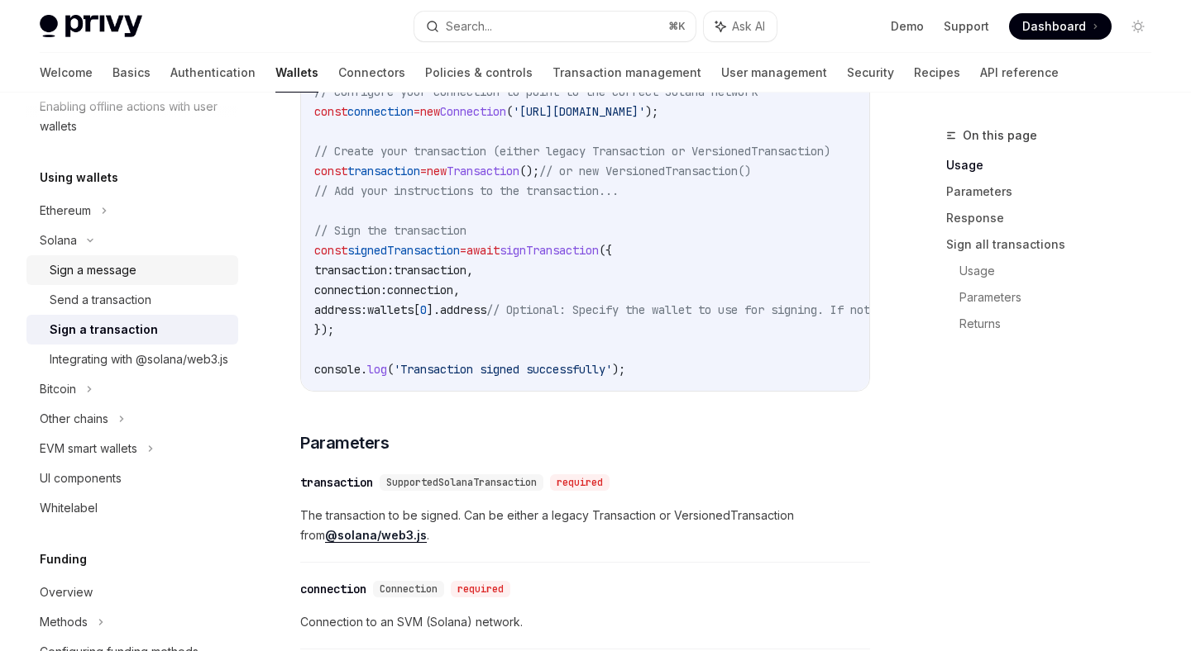
click at [120, 274] on div "Sign a message" at bounding box center [93, 270] width 87 height 20
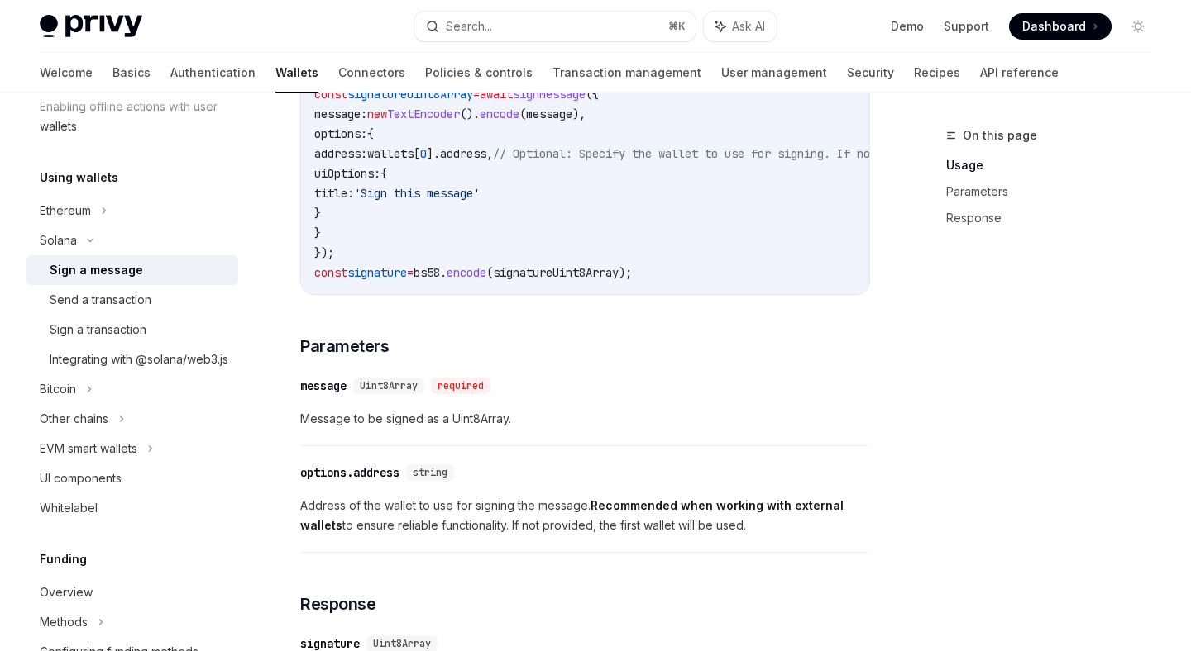
scroll to position [666, 0]
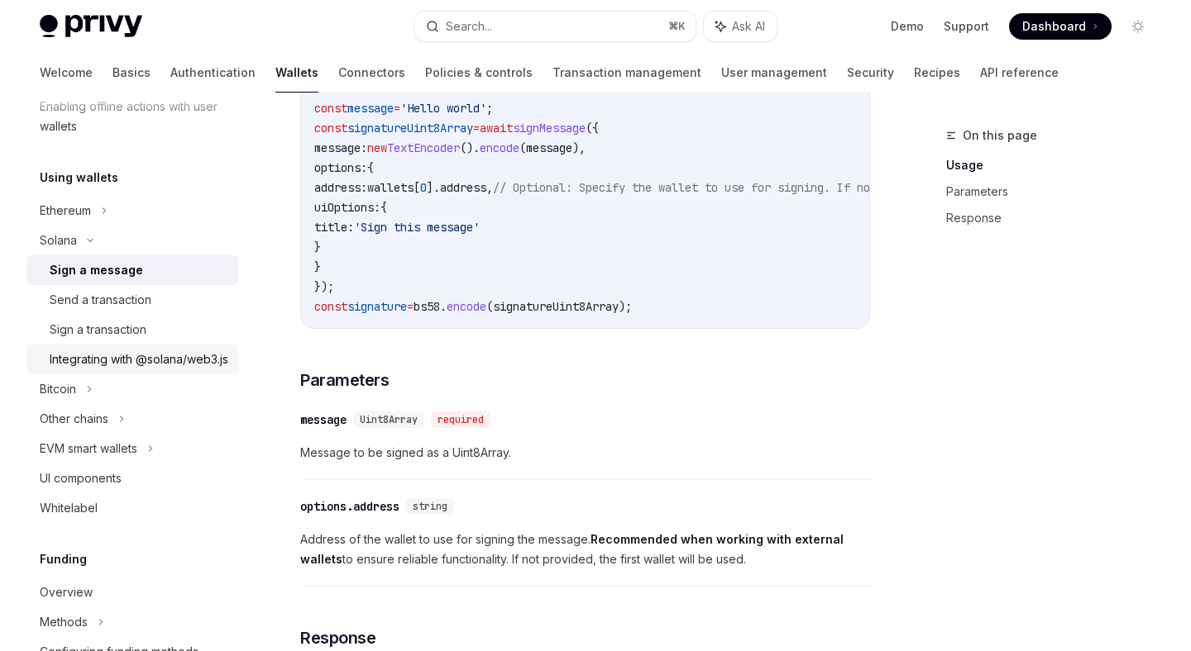
click at [130, 370] on div "Integrating with @solana/web3.js" at bounding box center [139, 360] width 179 height 20
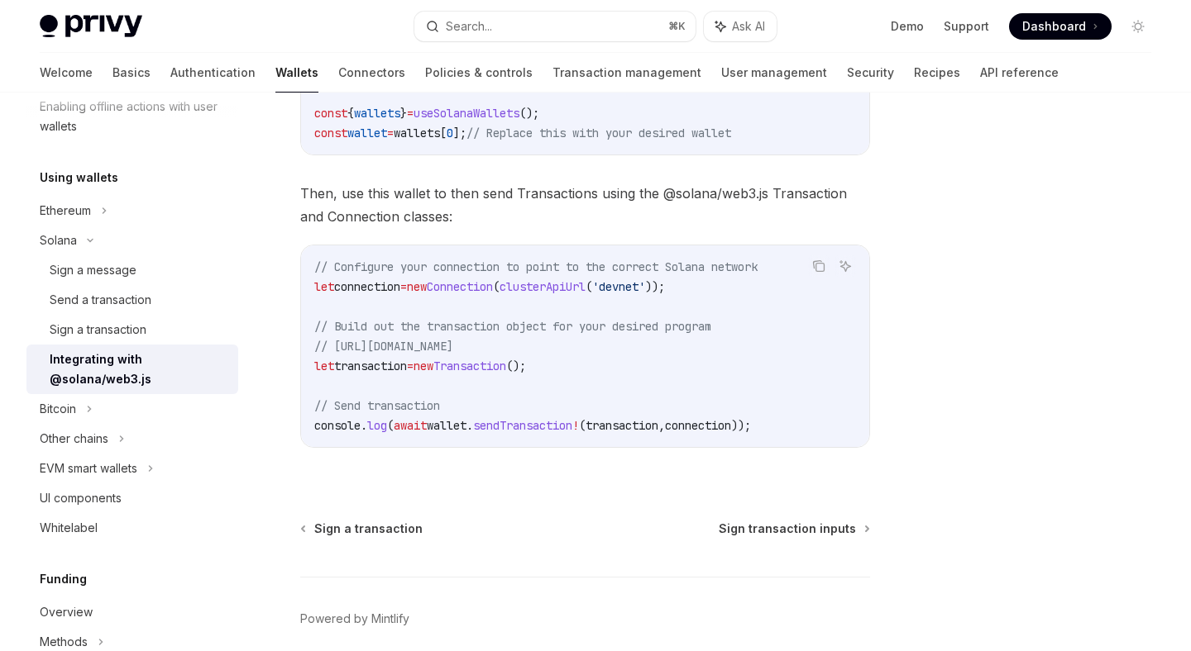
scroll to position [356, 0]
click at [570, 363] on code "// Configure your connection to point to the correct Solana network let connect…" at bounding box center [585, 349] width 542 height 179
click at [586, 344] on code "// Configure your connection to point to the correct Solana network let connect…" at bounding box center [585, 349] width 542 height 179
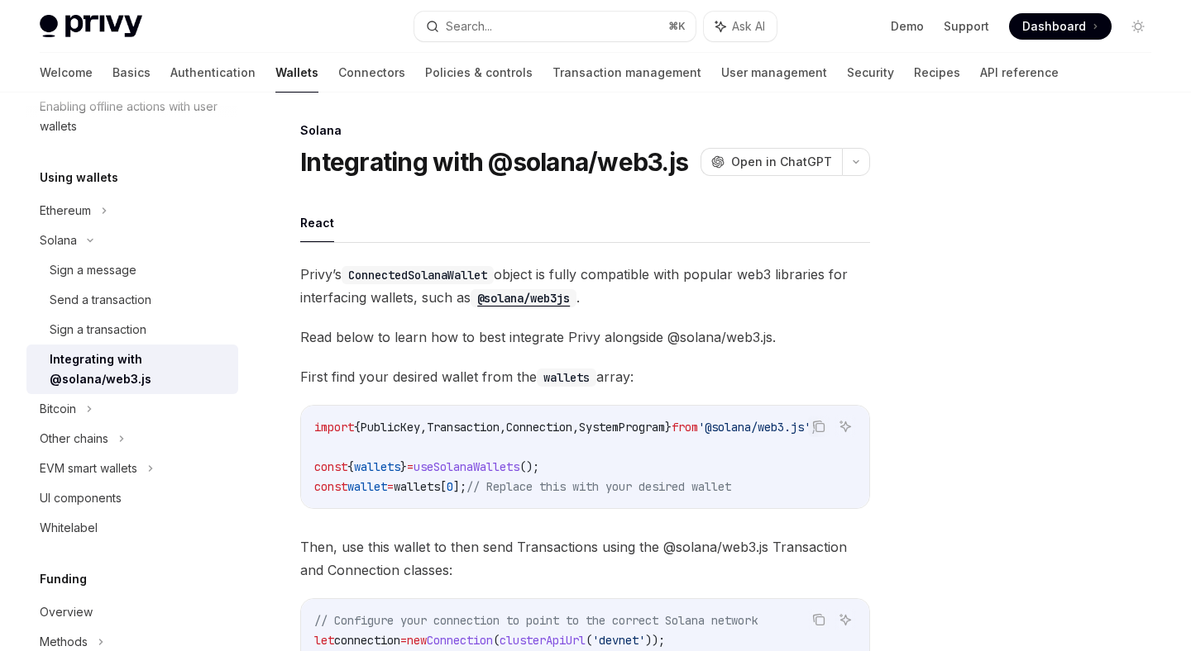
scroll to position [0, 0]
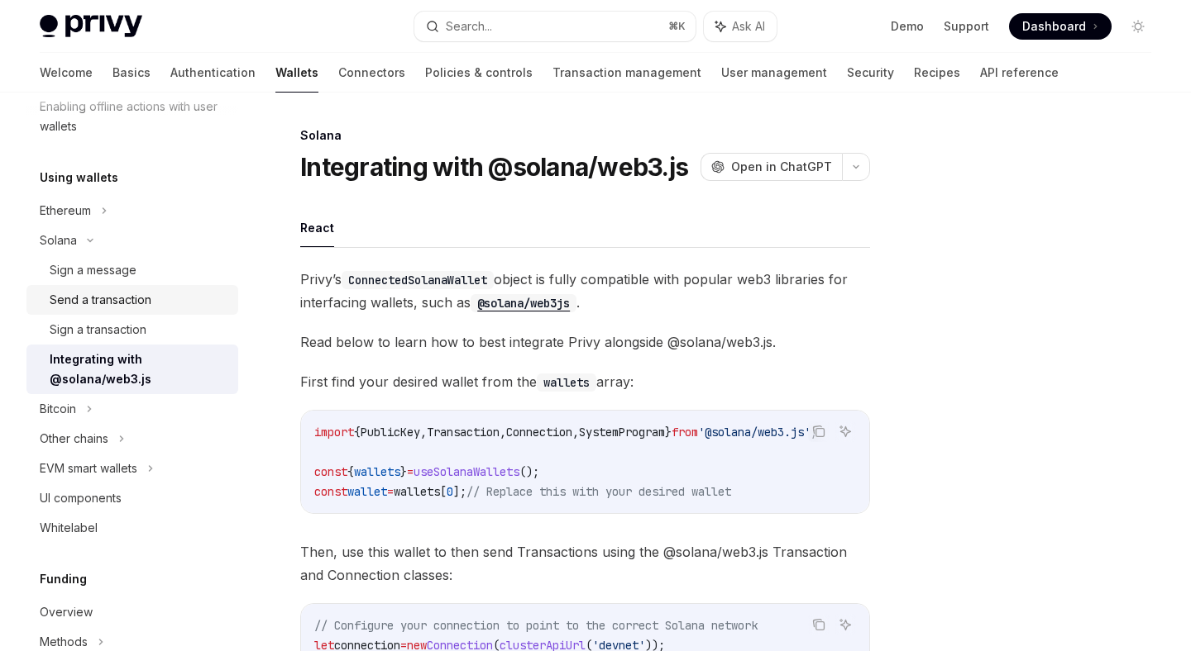
click at [129, 303] on div "Send a transaction" at bounding box center [101, 300] width 102 height 20
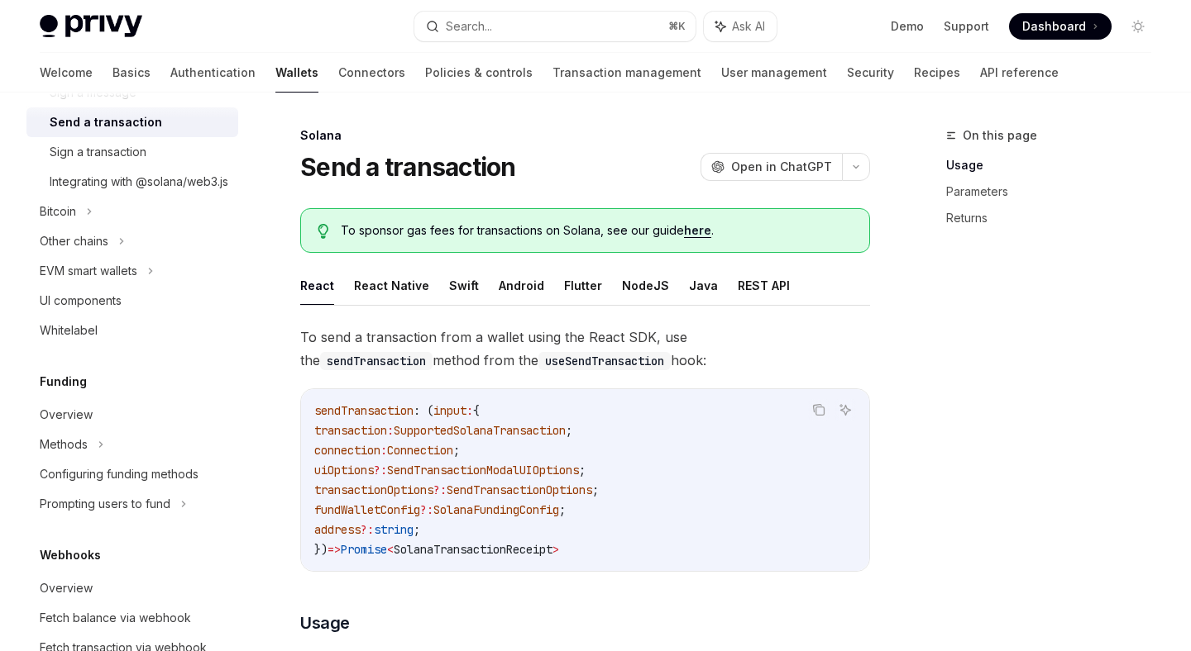
scroll to position [527, 0]
click at [97, 310] on div "UI components" at bounding box center [81, 300] width 82 height 20
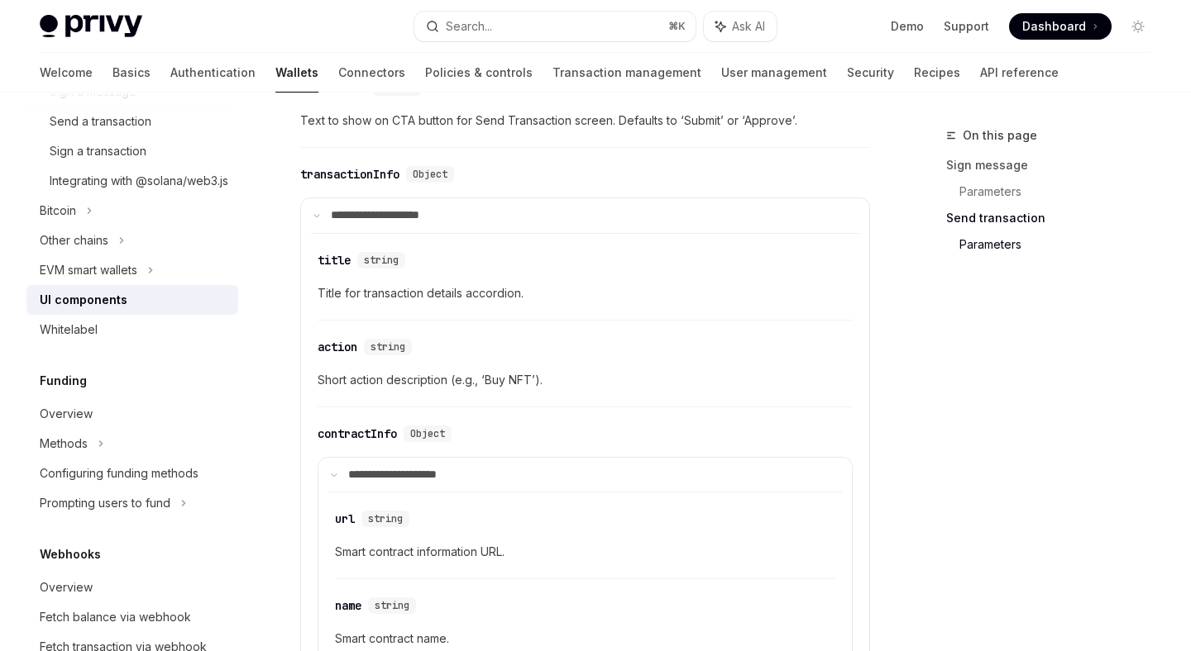
scroll to position [2226, 0]
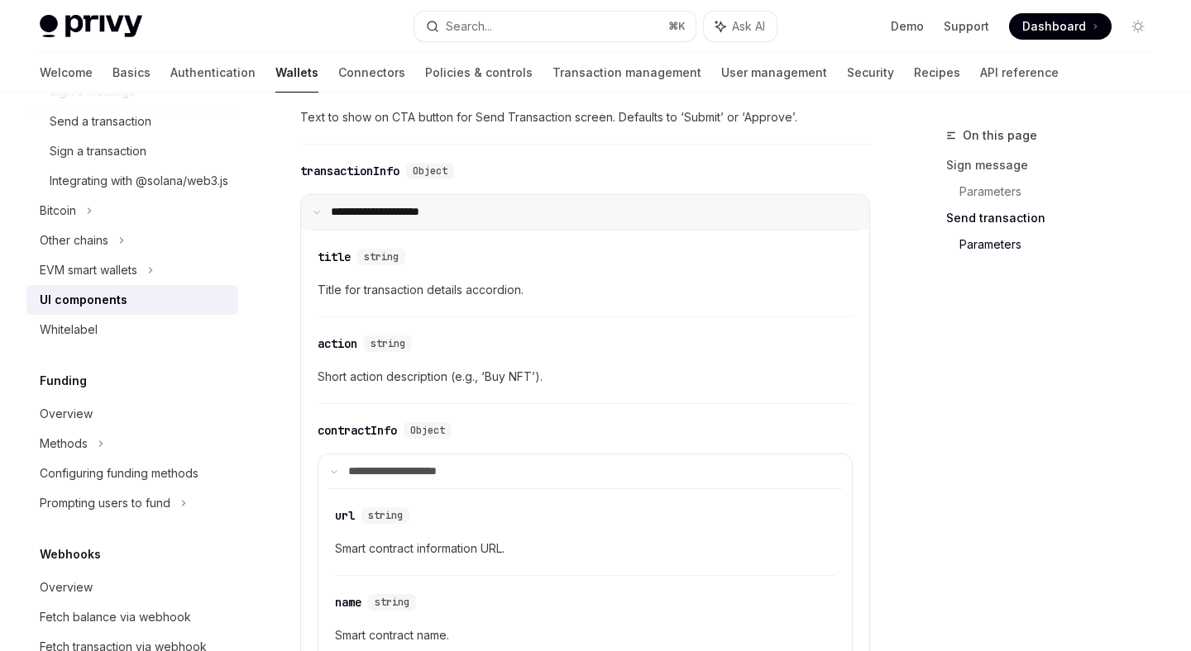
click at [317, 217] on icon at bounding box center [317, 212] width 8 height 8
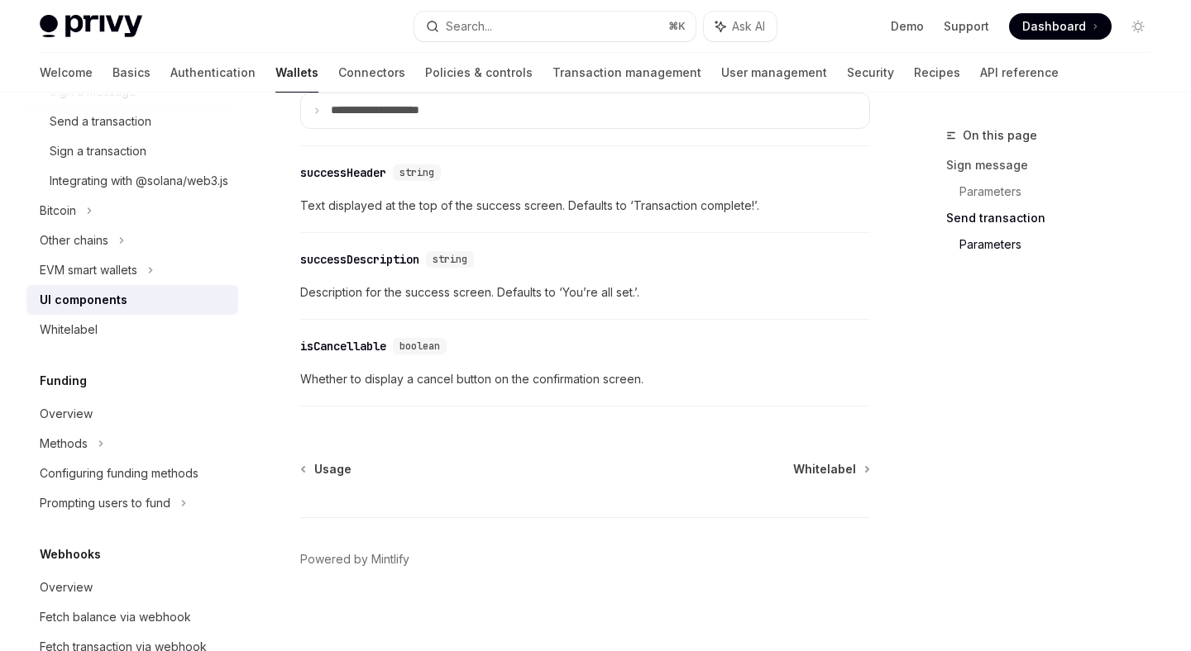
scroll to position [2360, 0]
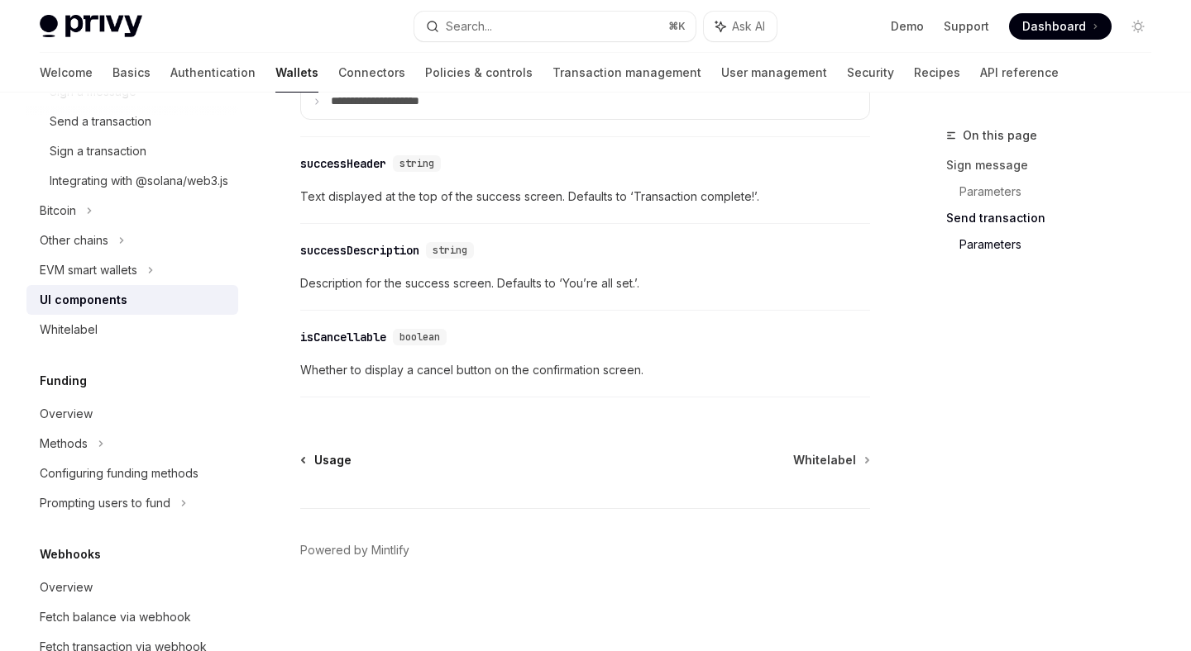
click at [336, 458] on span "Usage" at bounding box center [332, 460] width 37 height 17
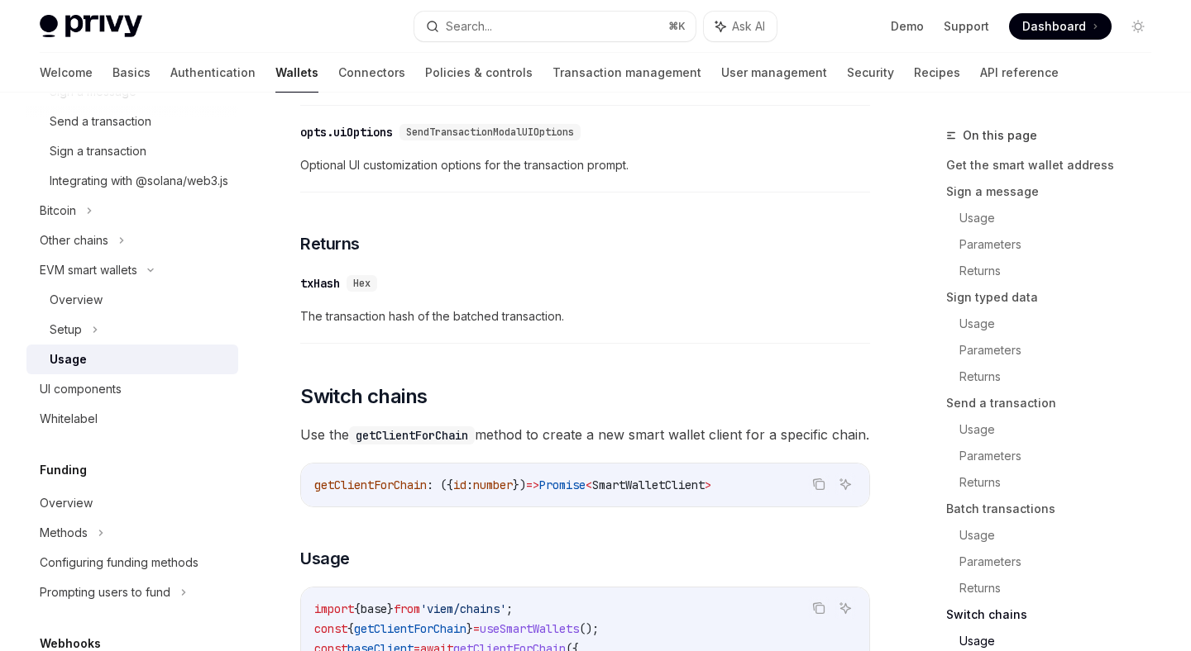
scroll to position [5262, 0]
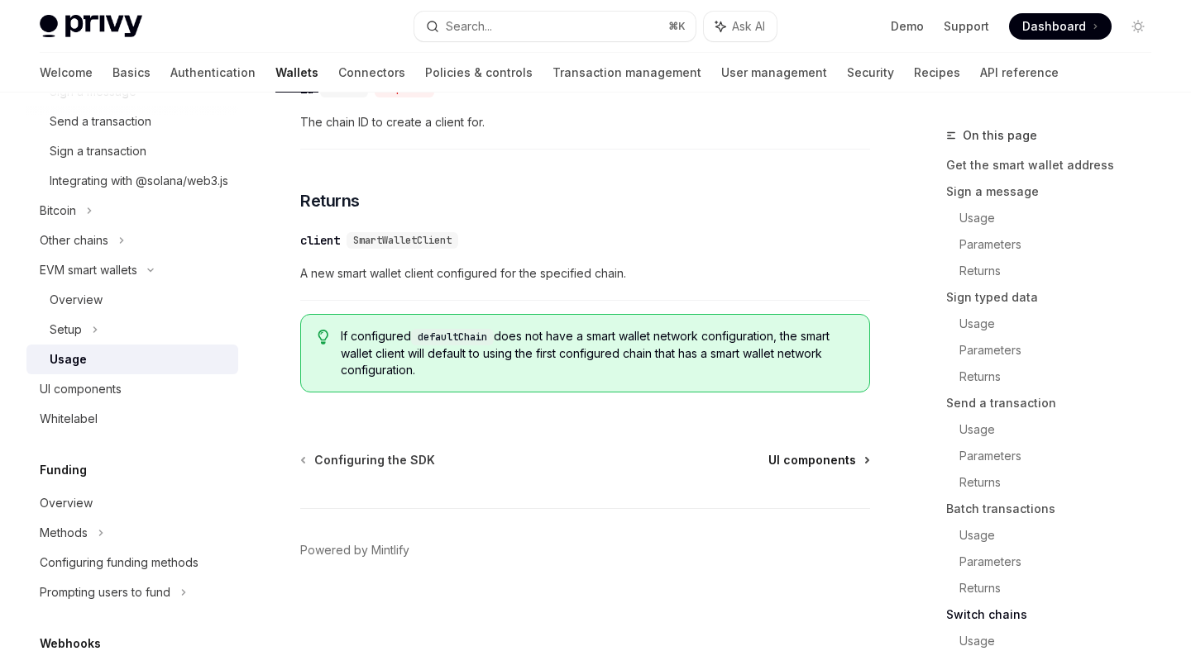
click at [807, 454] on span "UI components" at bounding box center [812, 460] width 88 height 17
type textarea "*"
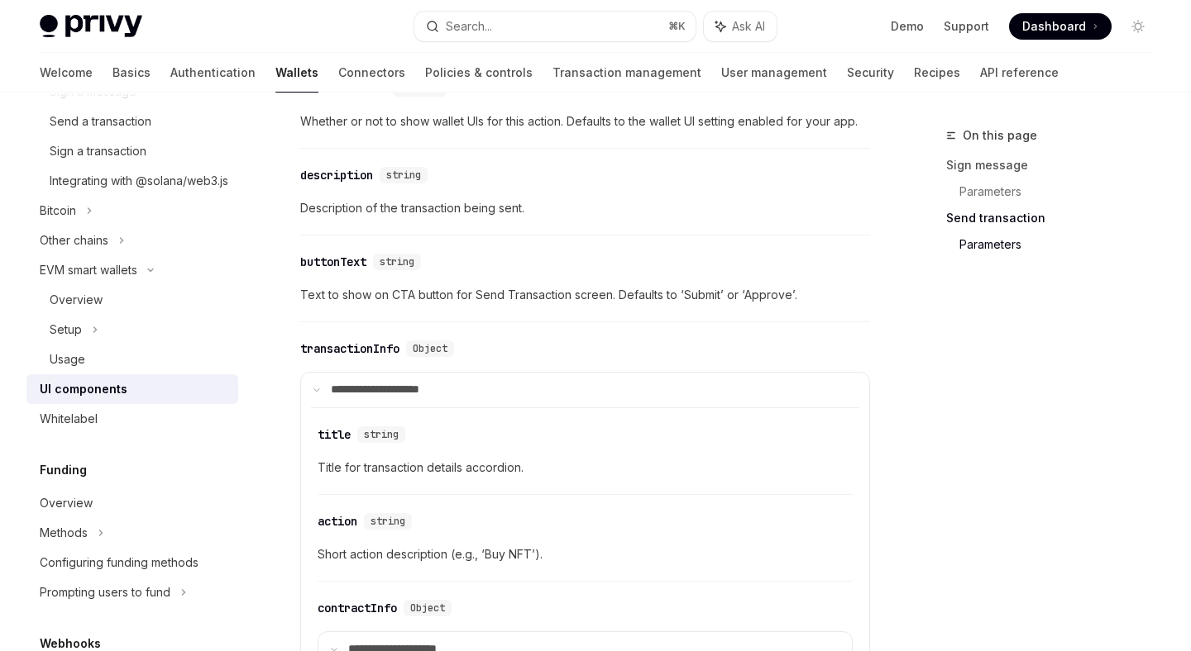
scroll to position [2064, 0]
